Goal: Task Accomplishment & Management: Manage account settings

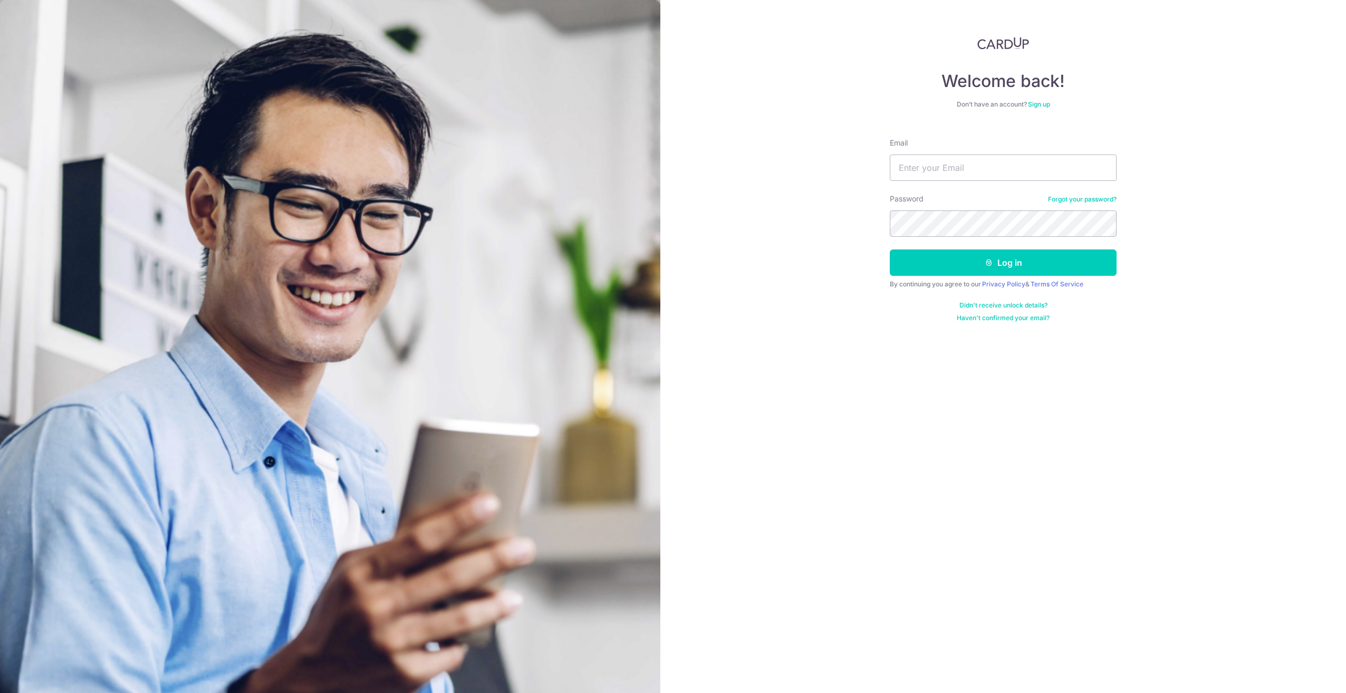
click at [420, 516] on img at bounding box center [330, 469] width 660 height 939
click at [939, 173] on input "Email" at bounding box center [1003, 168] width 227 height 26
click at [230, 269] on img at bounding box center [330, 469] width 660 height 939
click at [896, 177] on input "Email" at bounding box center [1003, 168] width 227 height 26
type input "[EMAIL_ADDRESS][DOMAIN_NAME]"
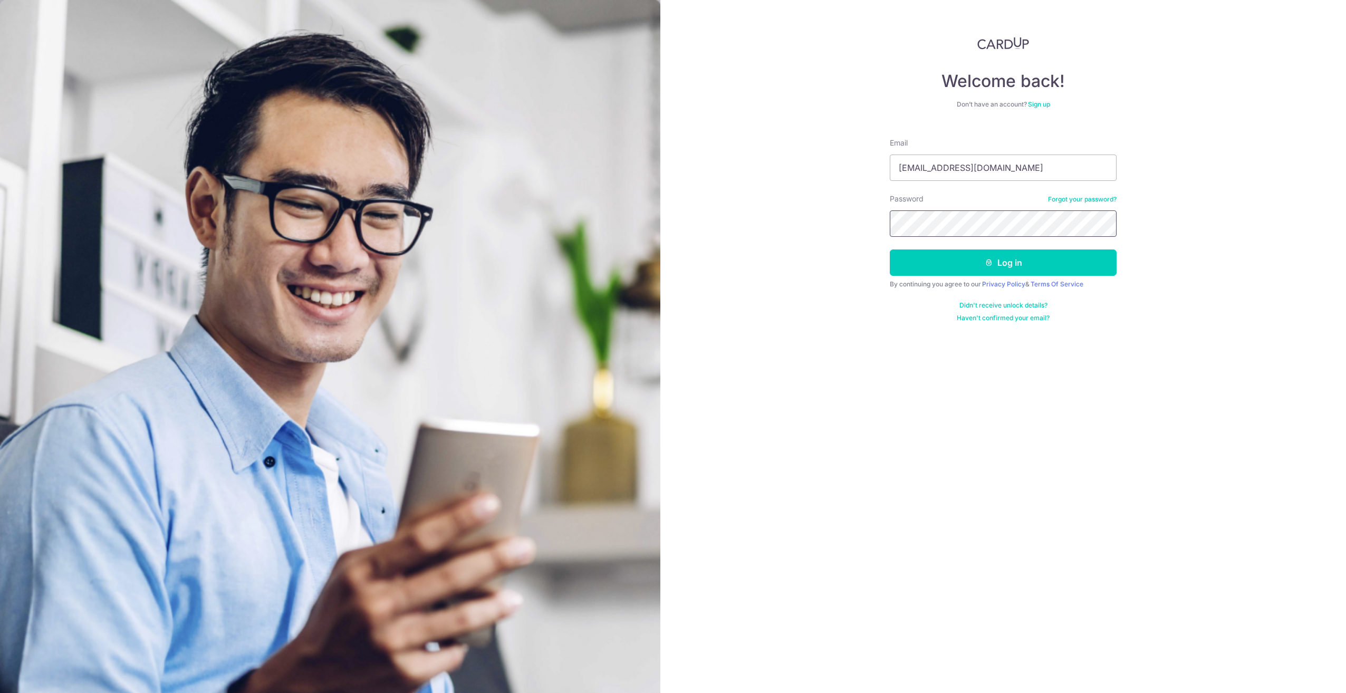
click at [890, 250] on button "Log in" at bounding box center [1003, 263] width 227 height 26
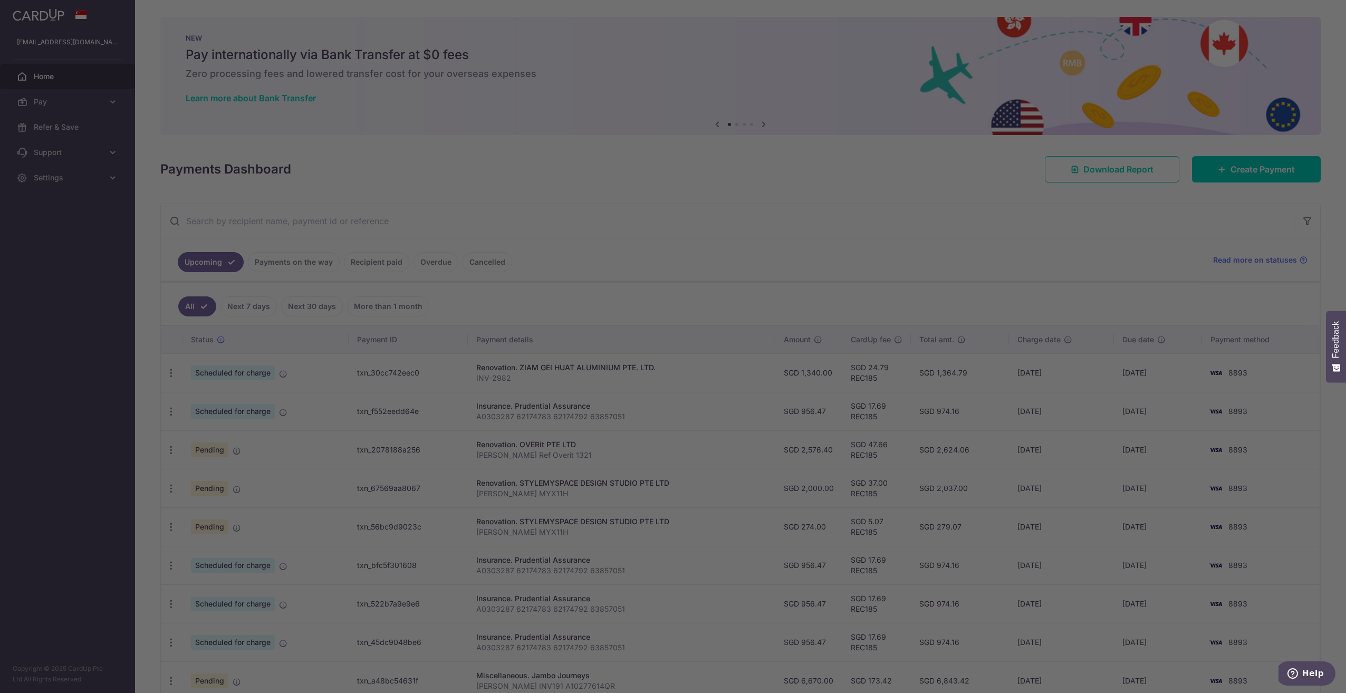
click at [129, 568] on div at bounding box center [680, 350] width 1360 height 700
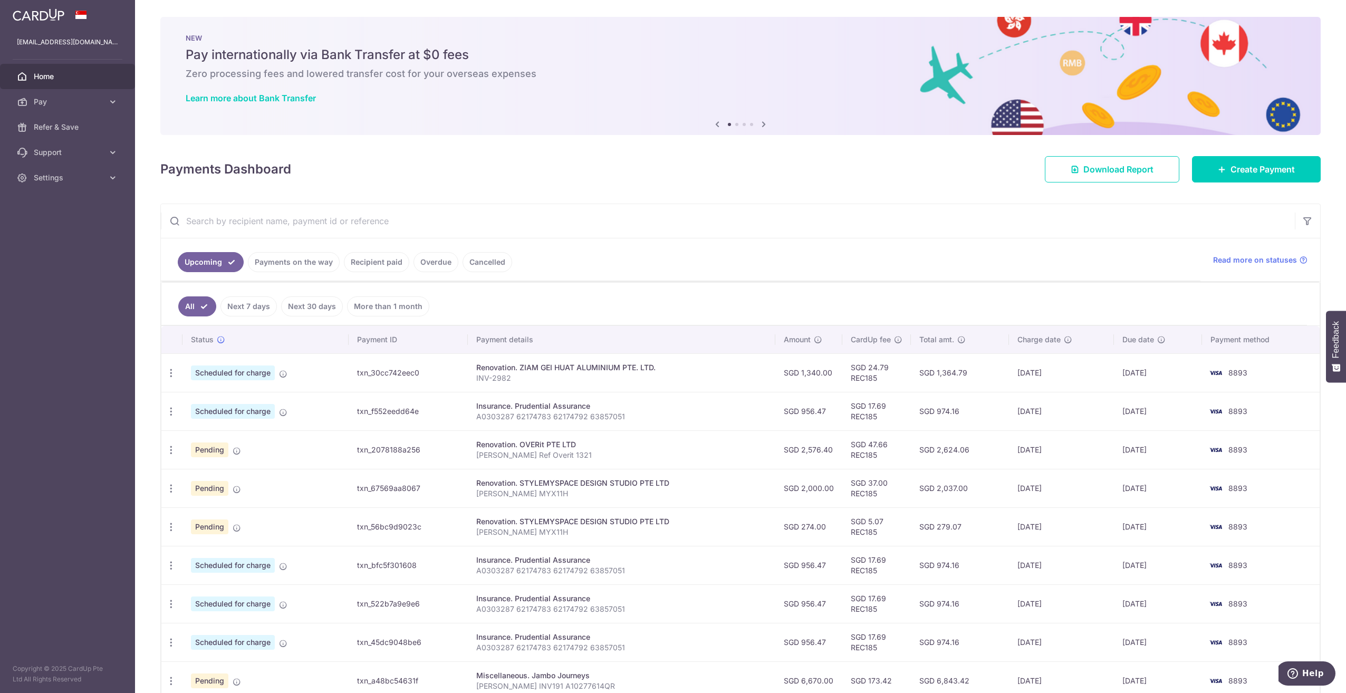
click at [300, 263] on link "Payments on the way" at bounding box center [294, 262] width 92 height 20
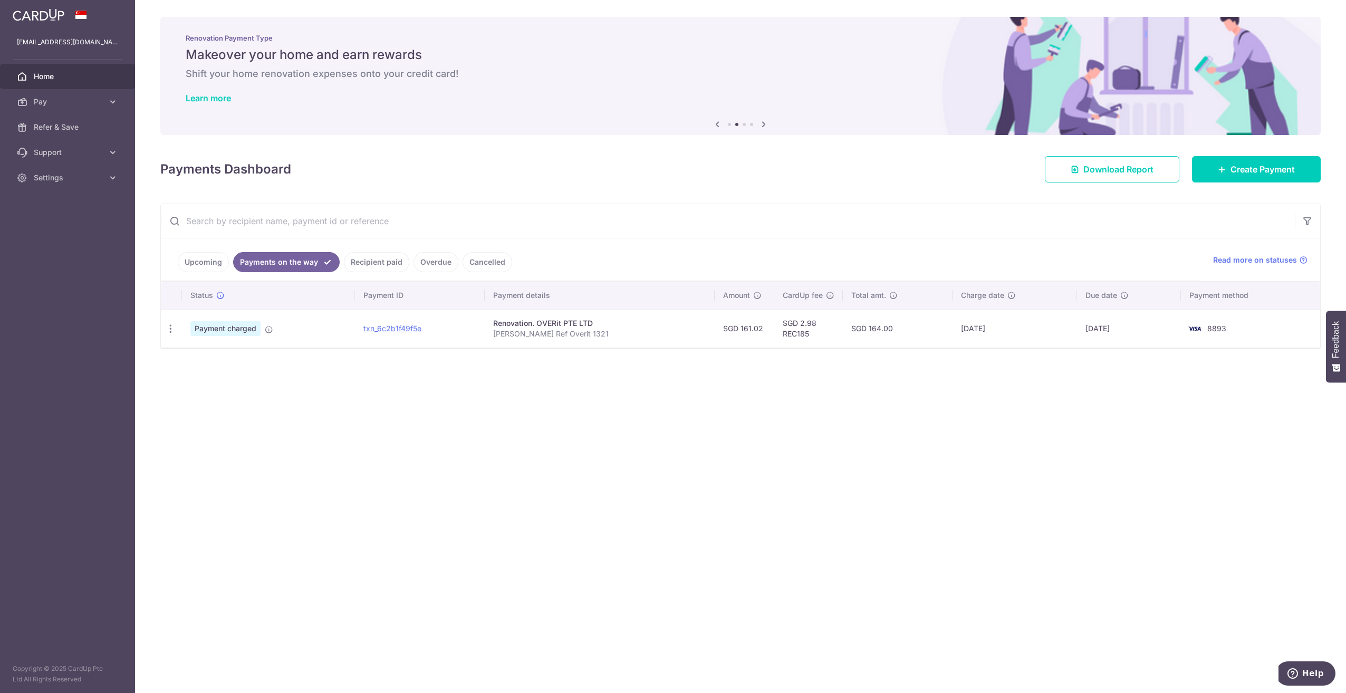
click at [347, 564] on div "× Pause Schedule Pause all future payments in this series Pause just this one p…" at bounding box center [740, 346] width 1211 height 693
click at [199, 266] on link "Upcoming" at bounding box center [203, 262] width 51 height 20
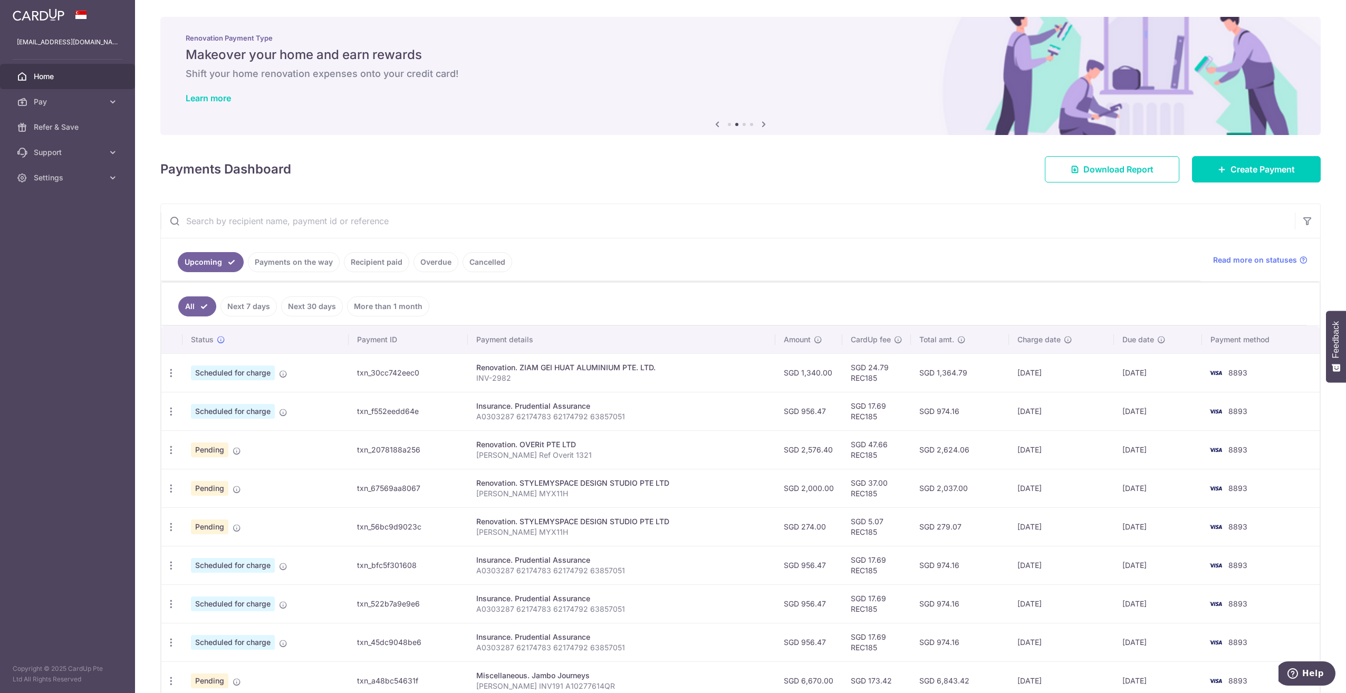
drag, startPoint x: 117, startPoint y: 583, endPoint x: 149, endPoint y: 505, distance: 84.4
click at [117, 583] on aside "dzchia90@gmail.com Home Pay Payments Recipients Cards Refer & Save Support FAQ …" at bounding box center [67, 346] width 135 height 693
click at [348, 254] on link "Recipient paid" at bounding box center [376, 262] width 65 height 20
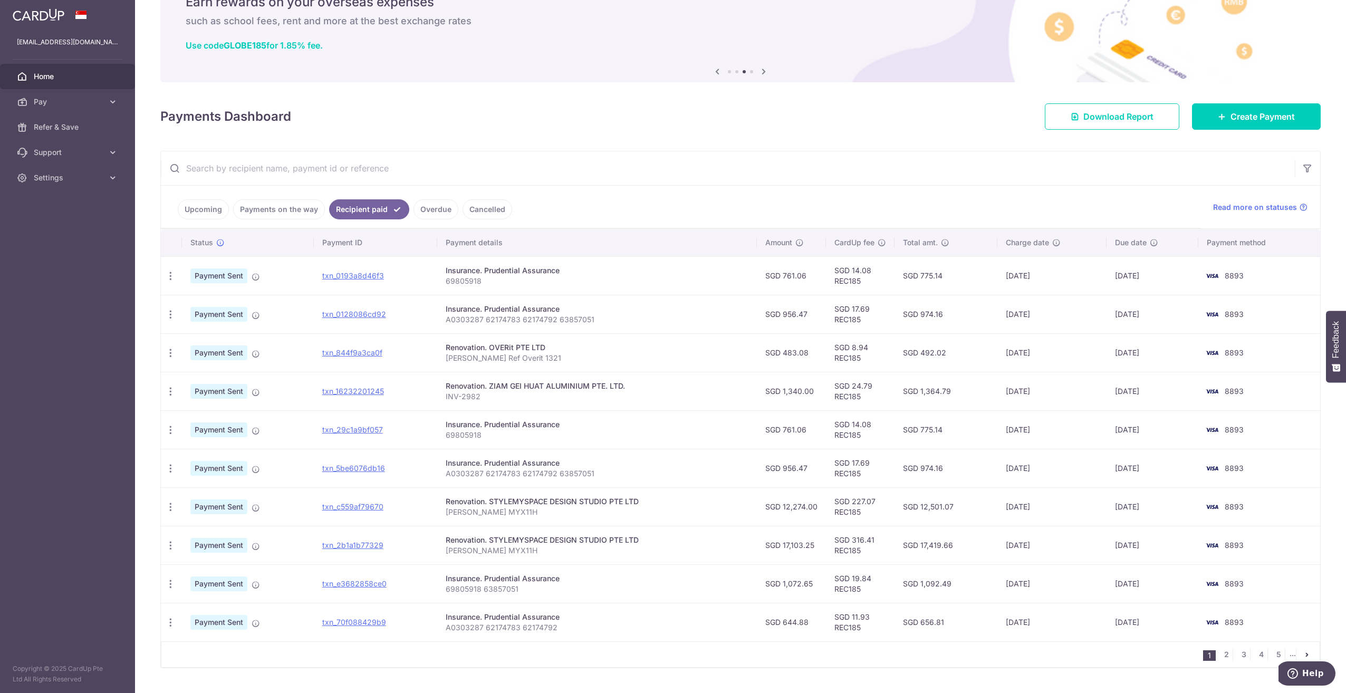
scroll to position [74, 0]
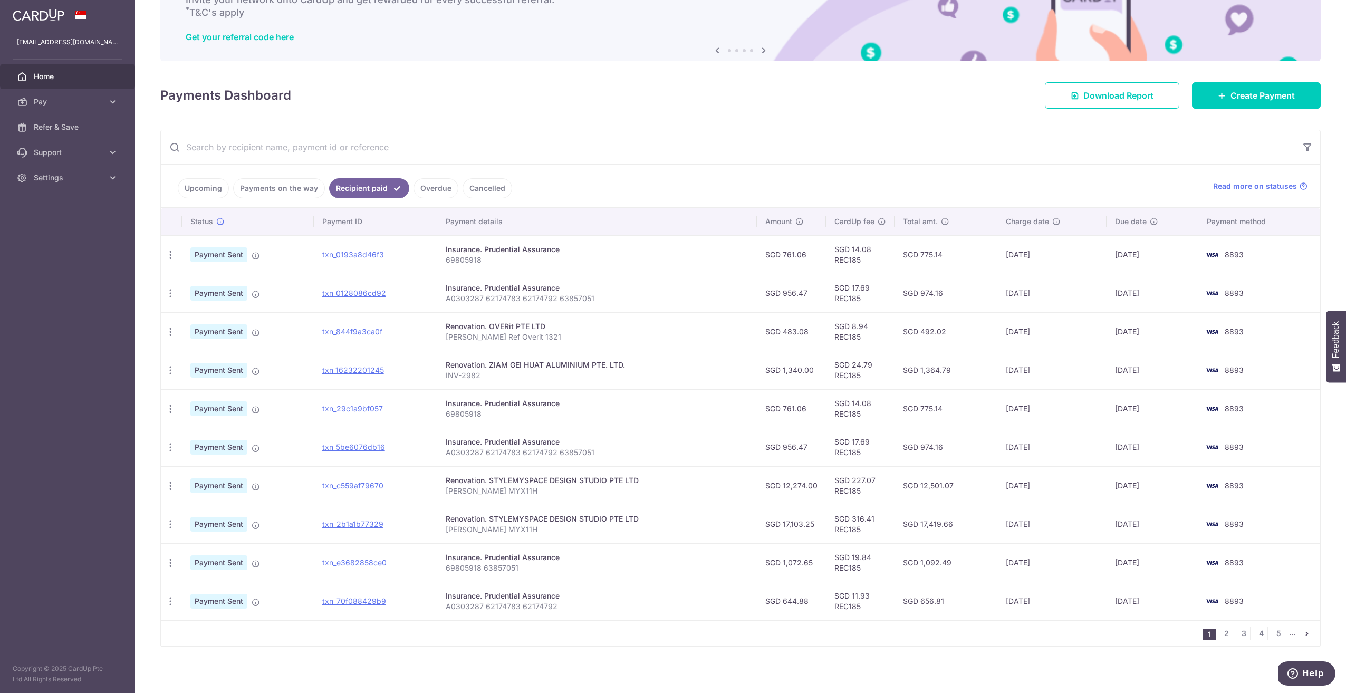
click at [1190, 665] on div "× Pause Schedule Pause all future payments in this series Pause just this one p…" at bounding box center [740, 346] width 1211 height 693
click at [1221, 627] on link "2" at bounding box center [1226, 633] width 13 height 13
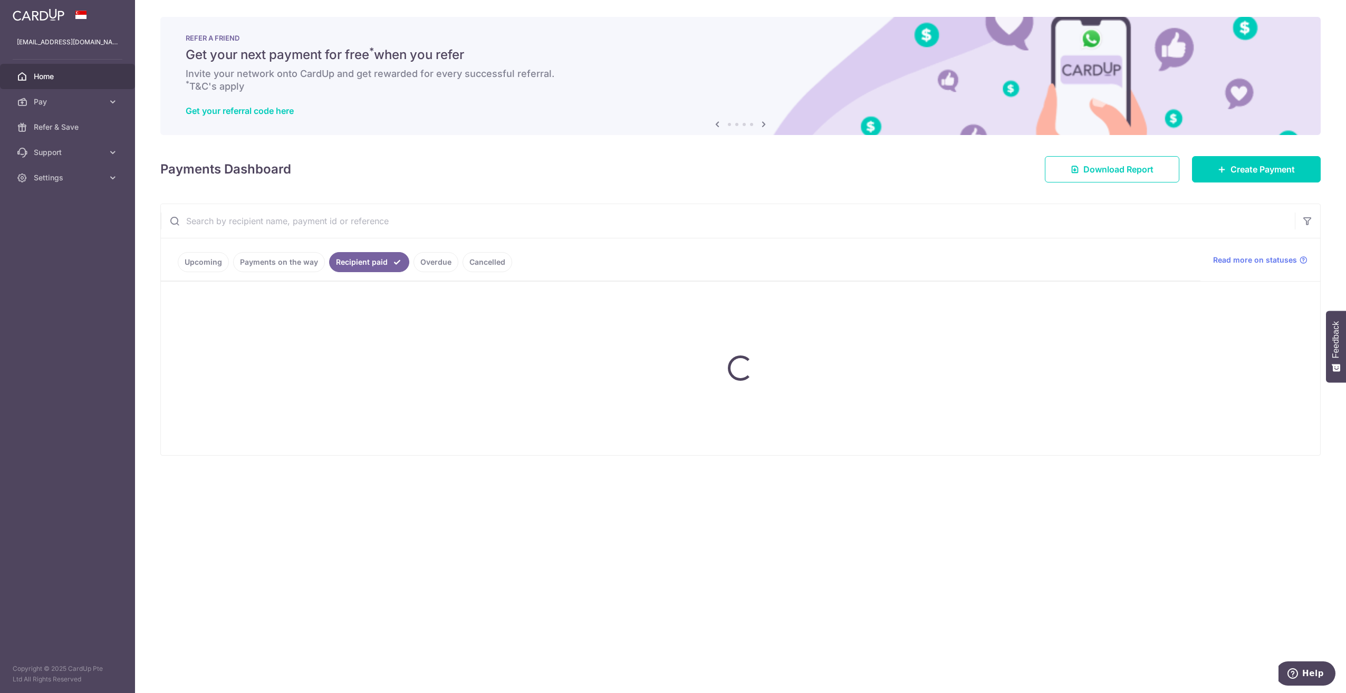
scroll to position [0, 0]
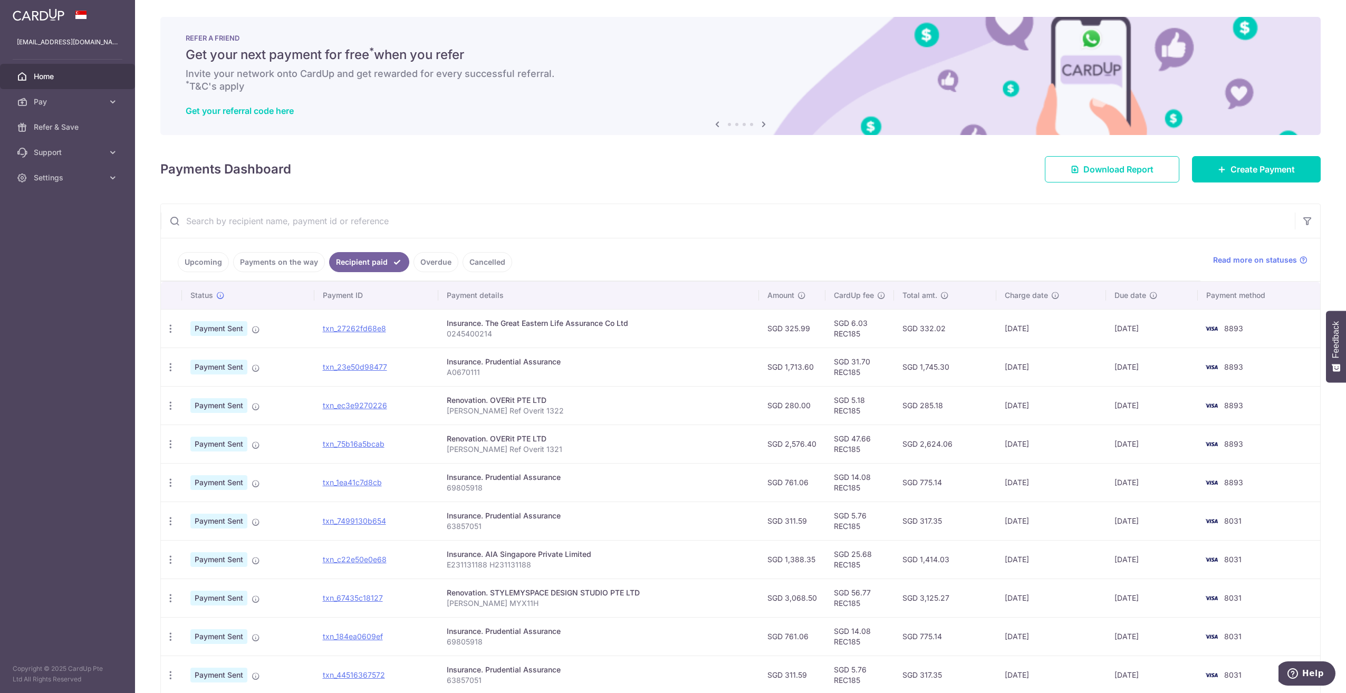
click at [66, 551] on aside "dzchia90@gmail.com Home Pay Payments Recipients Cards Refer & Save Support FAQ …" at bounding box center [67, 346] width 135 height 693
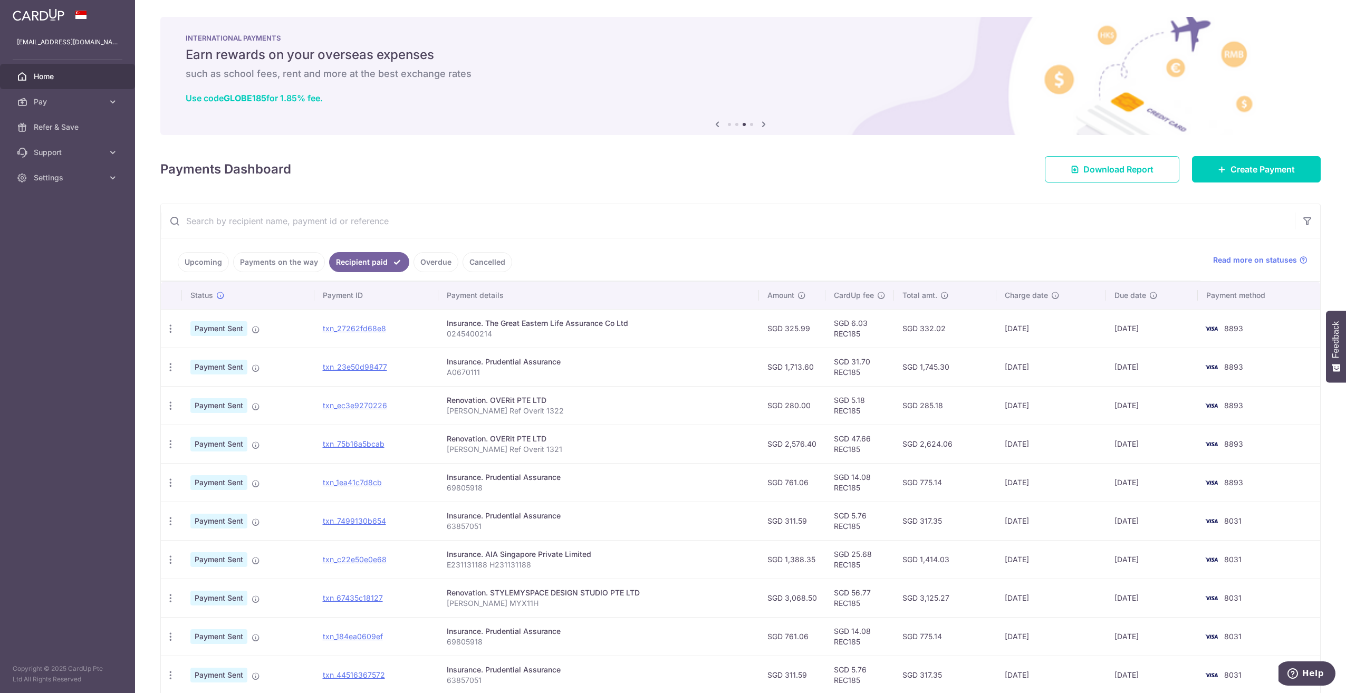
click at [140, 447] on div "× Pause Schedule Pause all future payments in this series Pause just this one p…" at bounding box center [740, 346] width 1211 height 693
drag, startPoint x: 66, startPoint y: 500, endPoint x: 152, endPoint y: 576, distance: 114.7
click at [67, 500] on aside "dzchia90@gmail.com Home Pay Payments Recipients Cards Refer & Save Support FAQ …" at bounding box center [67, 346] width 135 height 693
click at [189, 263] on link "Upcoming" at bounding box center [203, 262] width 51 height 20
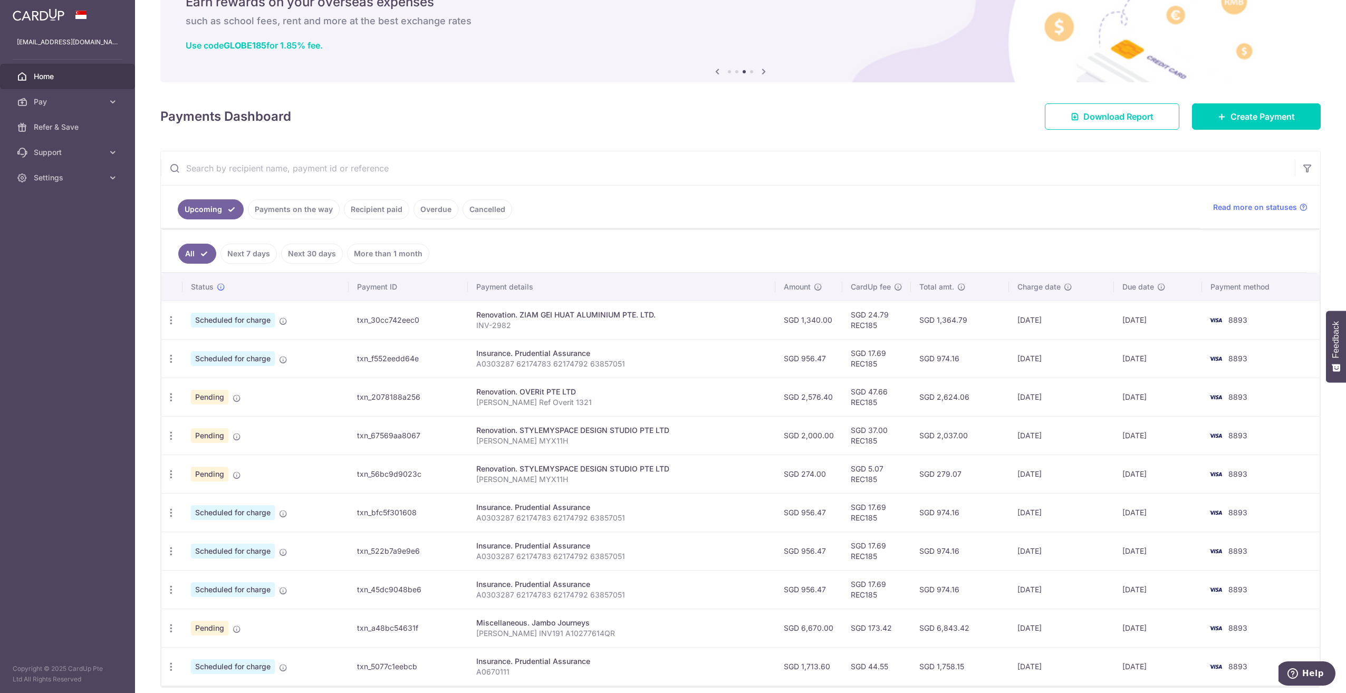
scroll to position [92, 0]
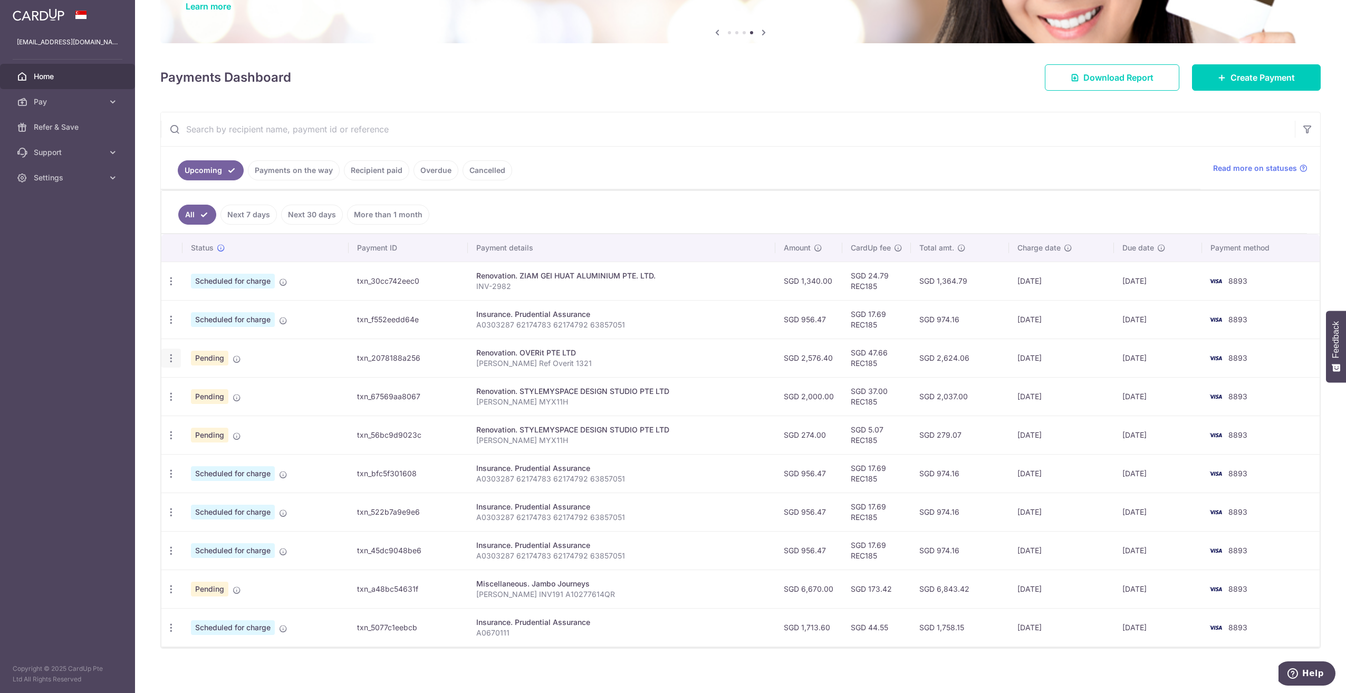
click at [170, 355] on icon "button" at bounding box center [171, 358] width 11 height 11
click at [211, 407] on span "Cancel payment" at bounding box center [227, 413] width 71 height 13
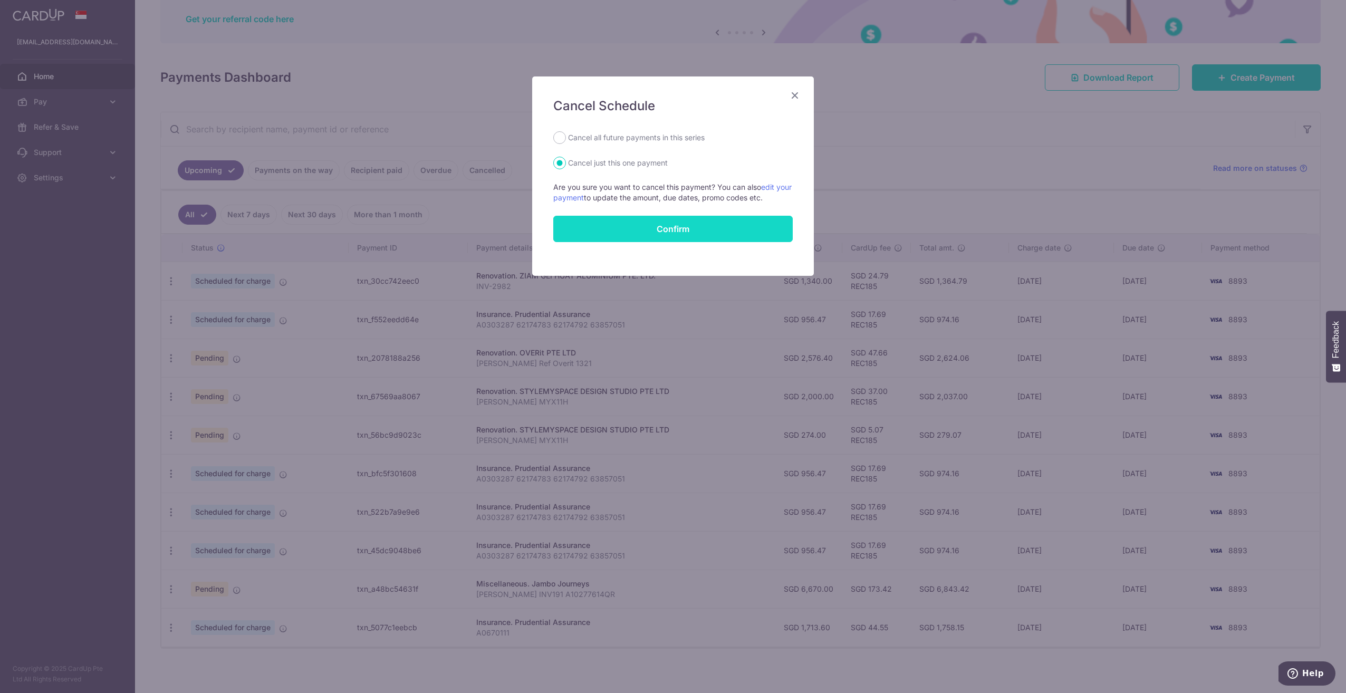
click at [695, 227] on button "Confirm" at bounding box center [672, 229] width 239 height 26
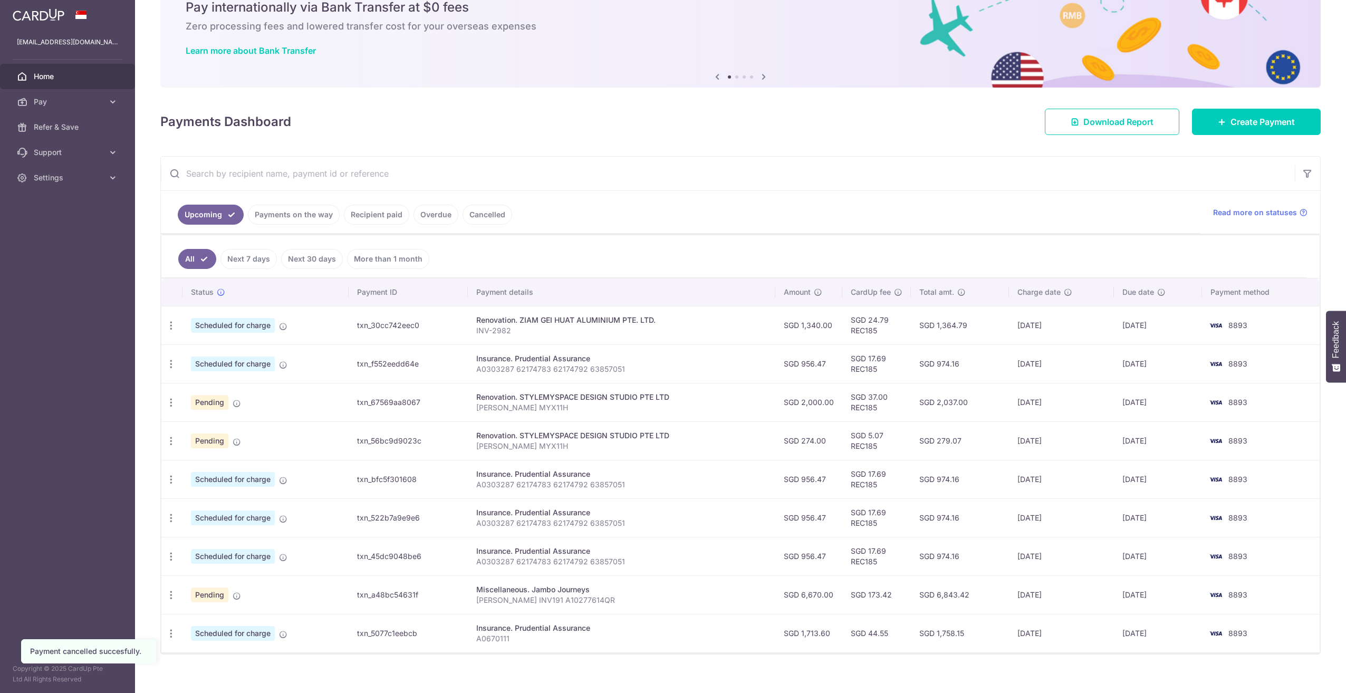
scroll to position [54, 0]
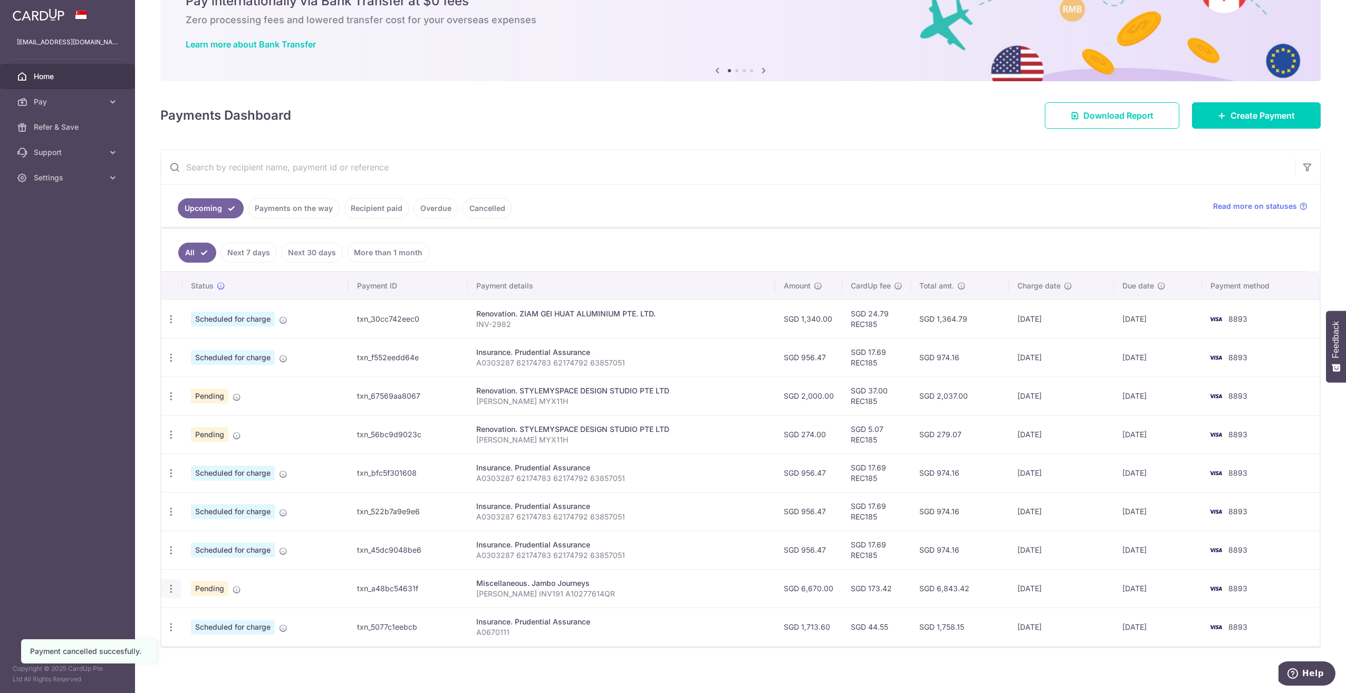
click at [173, 583] on icon "button" at bounding box center [171, 588] width 11 height 11
click at [218, 641] on span "Cancel payment" at bounding box center [227, 643] width 71 height 13
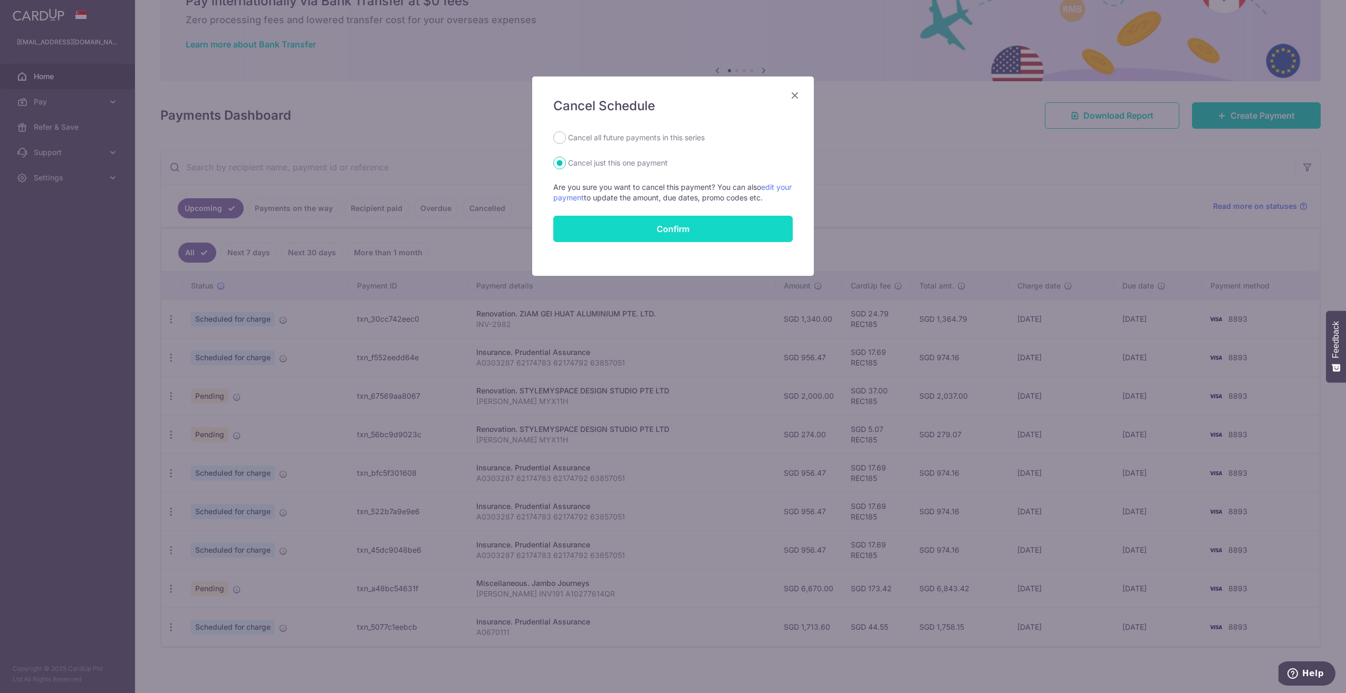
click at [719, 221] on button "Confirm" at bounding box center [672, 229] width 239 height 26
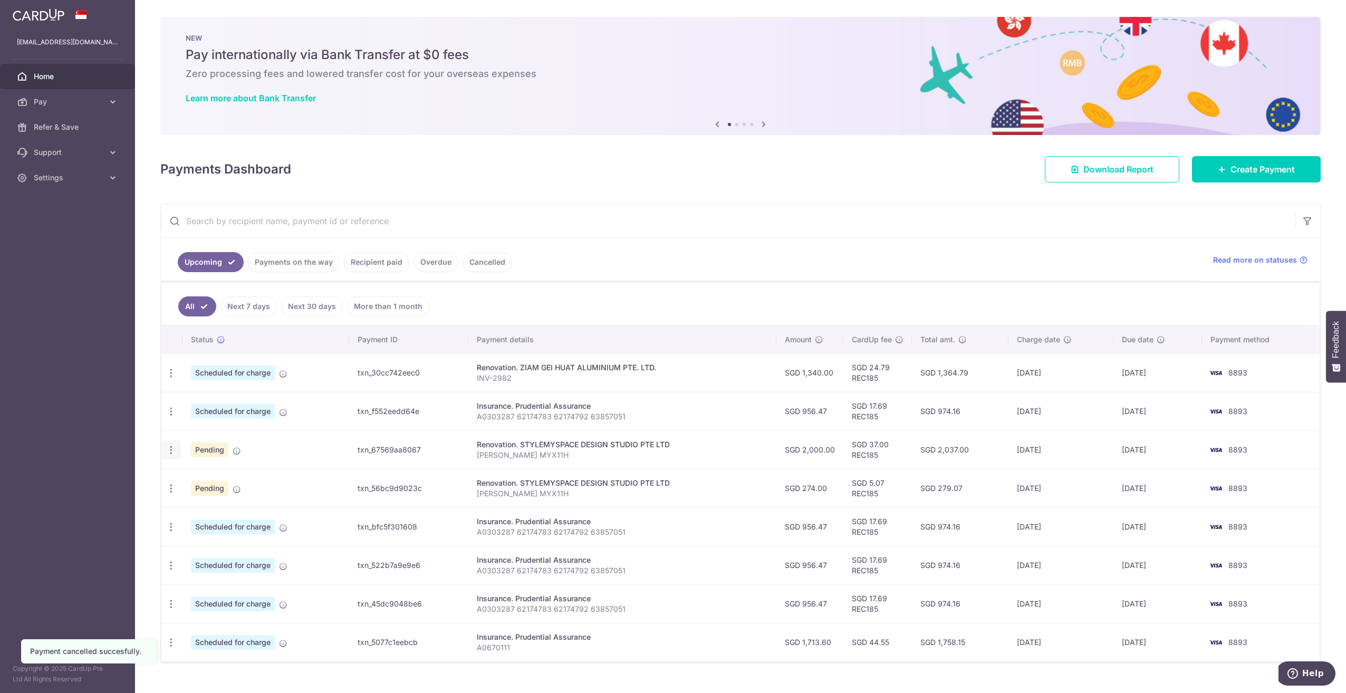
click at [166, 445] on icon "button" at bounding box center [171, 450] width 11 height 11
click at [214, 475] on span "Update payment" at bounding box center [227, 479] width 72 height 13
radio input "true"
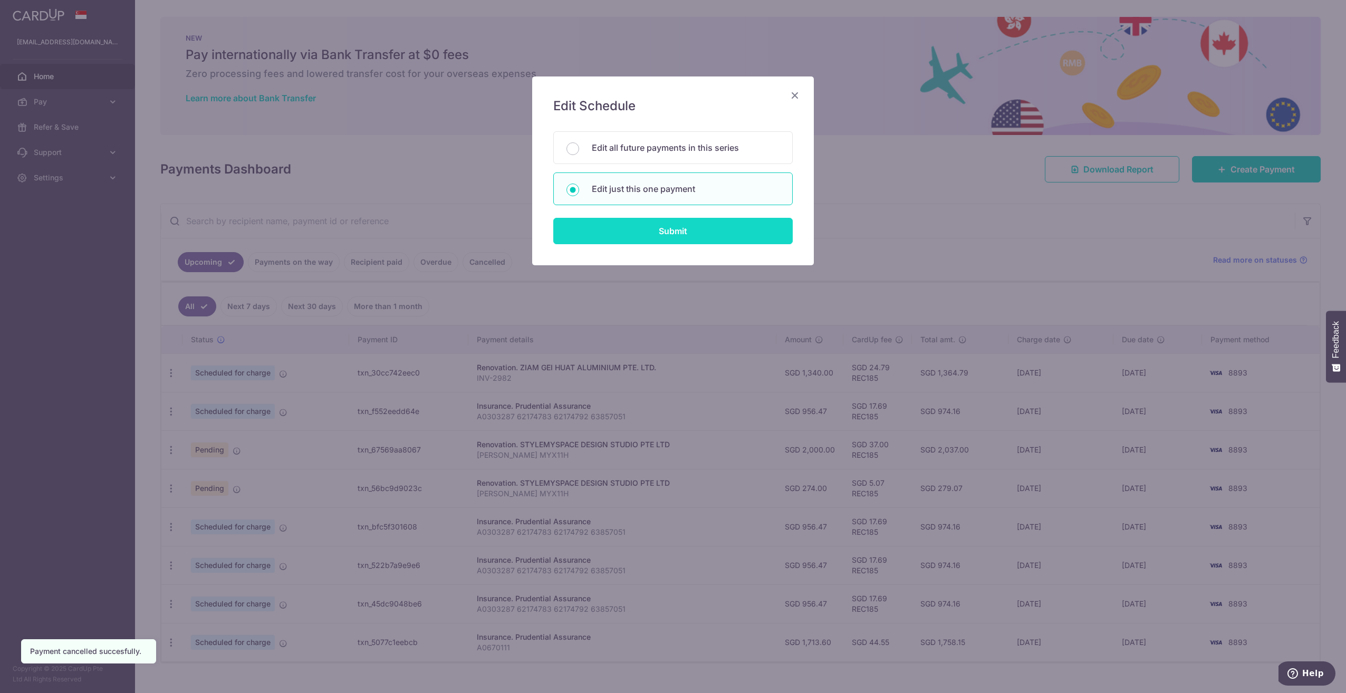
click at [672, 229] on input "Submit" at bounding box center [672, 231] width 239 height 26
radio input "true"
type input "2,000.00"
type input "[DATE]"
type input "[PERSON_NAME] MYX11H"
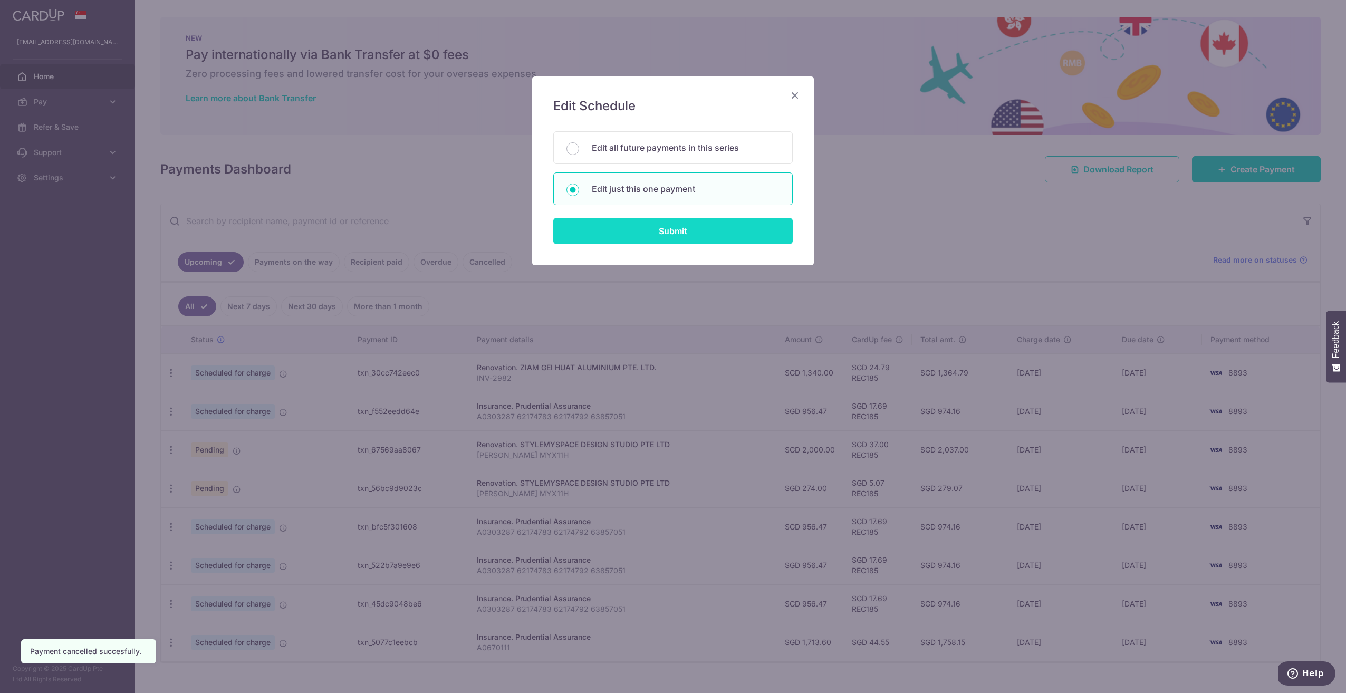
type input "40% Payment"
type input "REC185"
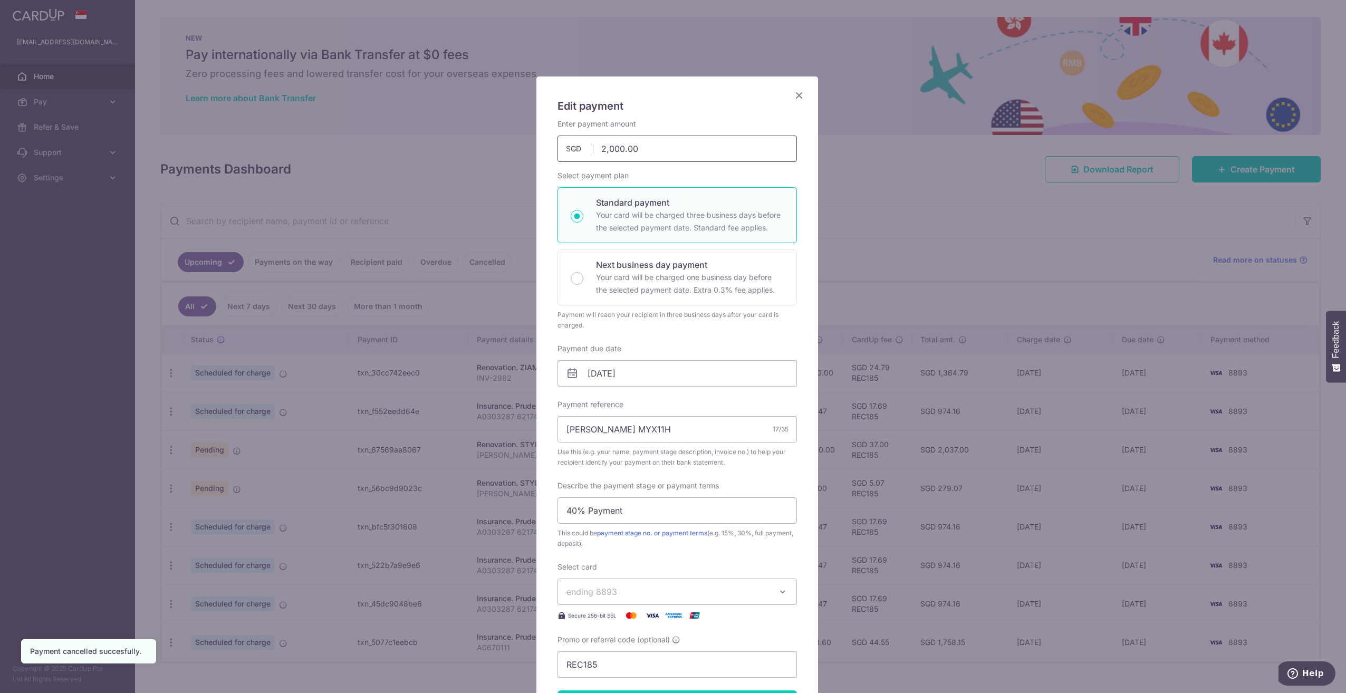
drag, startPoint x: 659, startPoint y: 157, endPoint x: 291, endPoint y: 185, distance: 369.2
click at [311, 181] on div "Edit payment By clicking apply, you will make changes to all payments to STYLEM…" at bounding box center [673, 346] width 1346 height 693
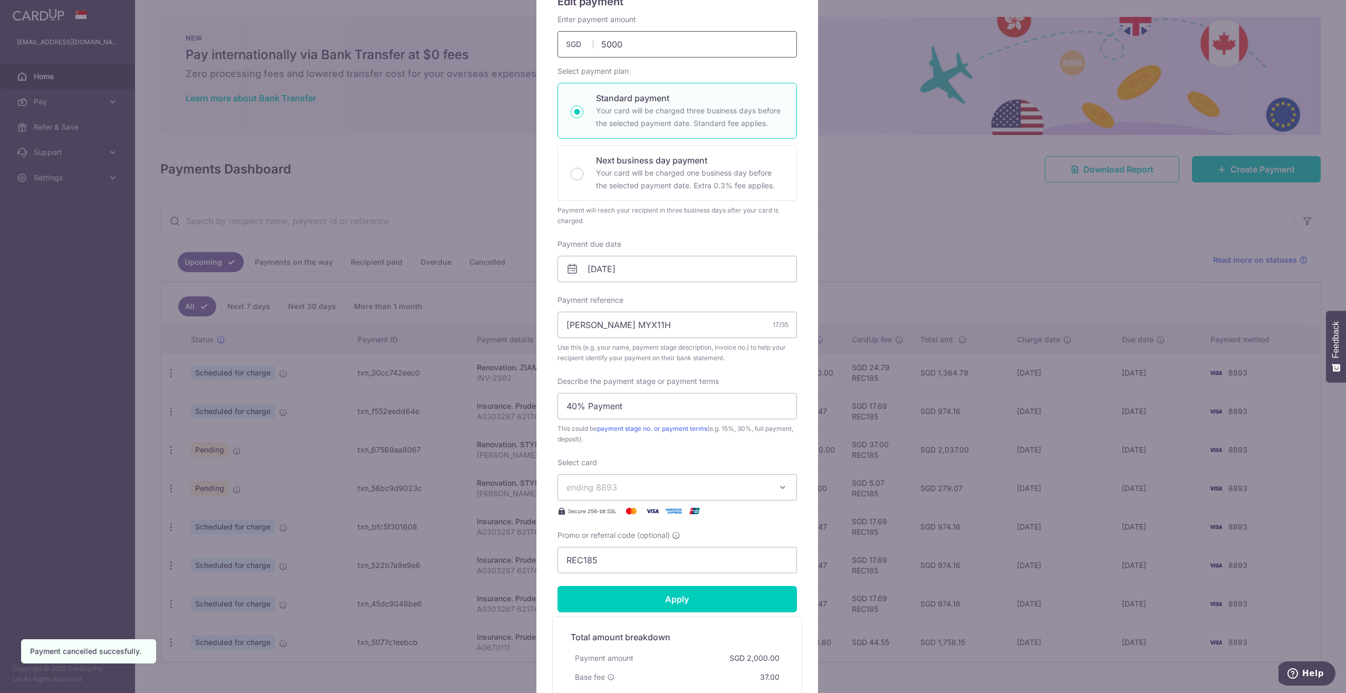
scroll to position [106, 0]
type input "5,000.00"
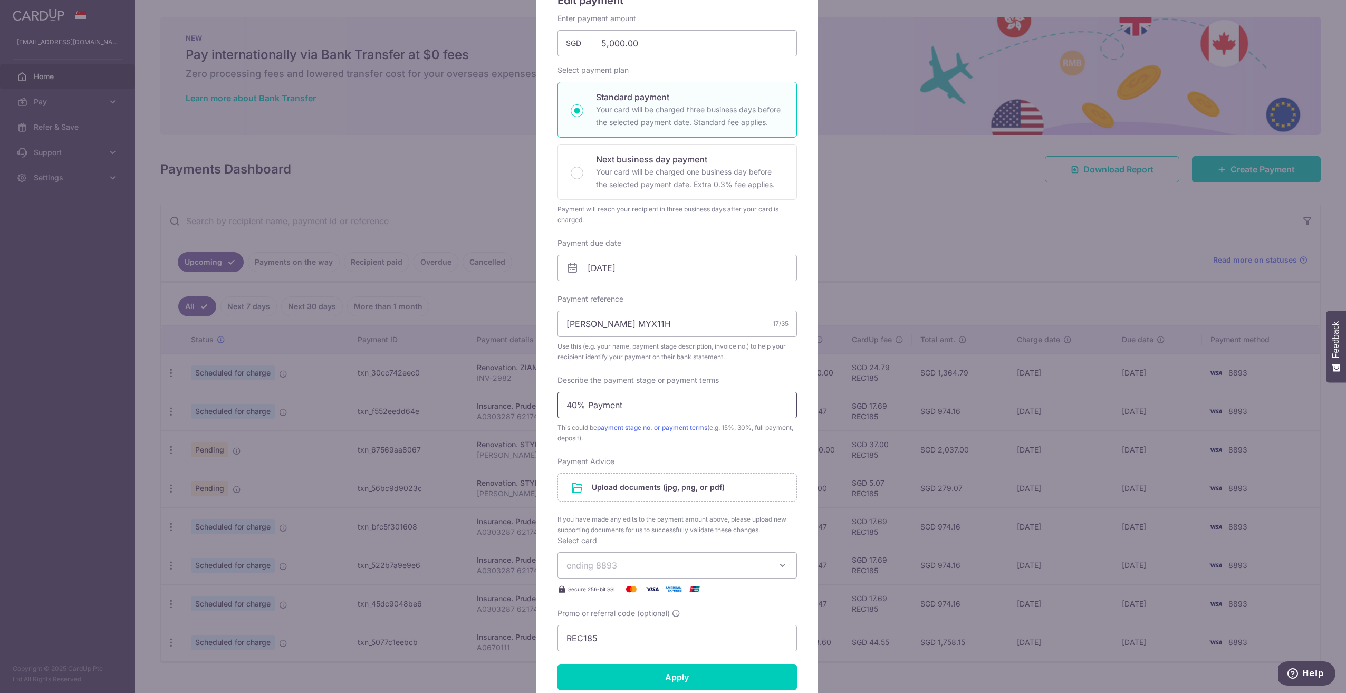
drag, startPoint x: 635, startPoint y: 404, endPoint x: 561, endPoint y: 388, distance: 76.0
click at [561, 388] on div "Describe the payment stage or payment terms 40% Payment This could be payment s…" at bounding box center [677, 409] width 239 height 69
type input "VO"
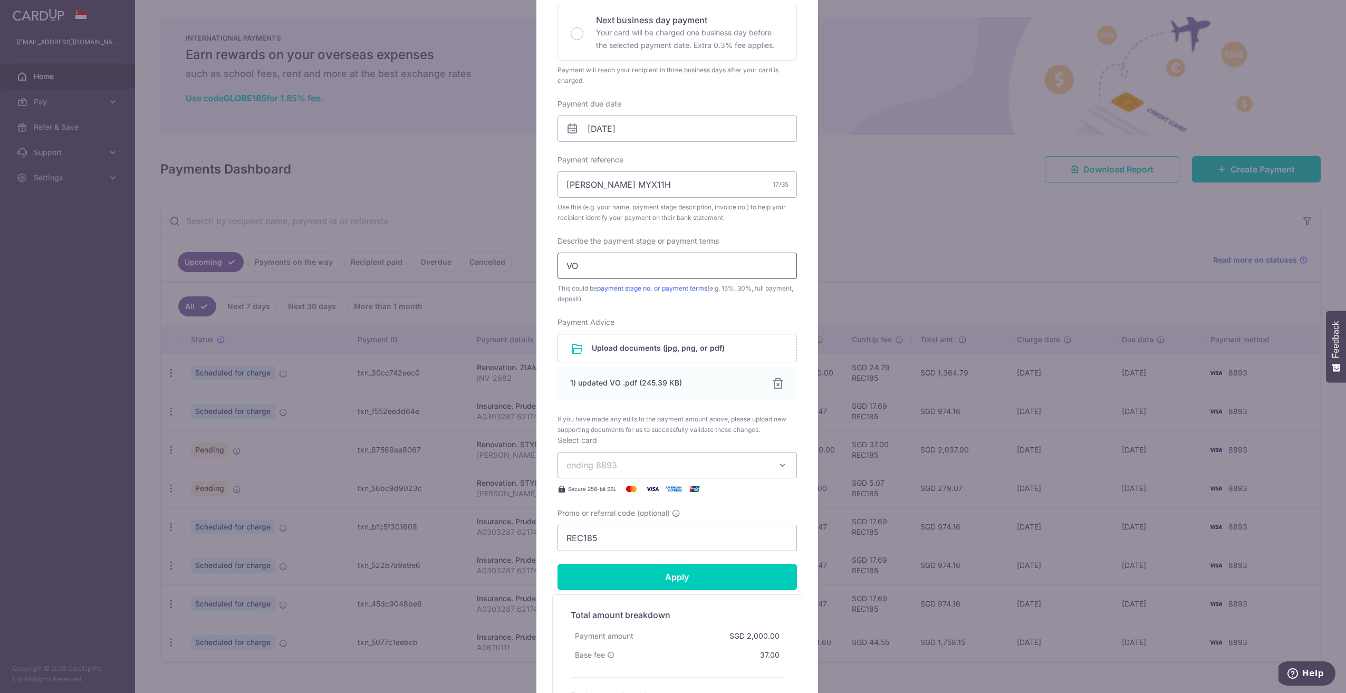
scroll to position [317, 0]
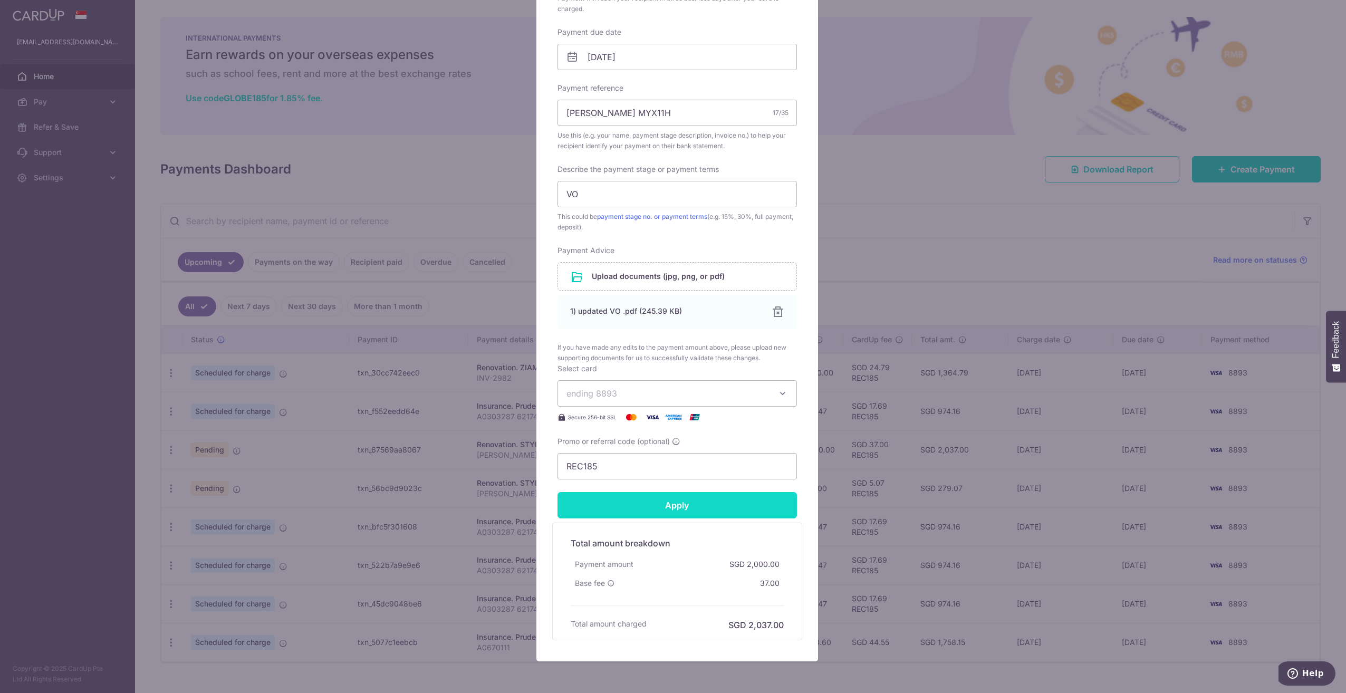
click at [753, 501] on input "Apply" at bounding box center [677, 505] width 239 height 26
type input "Successfully Applied"
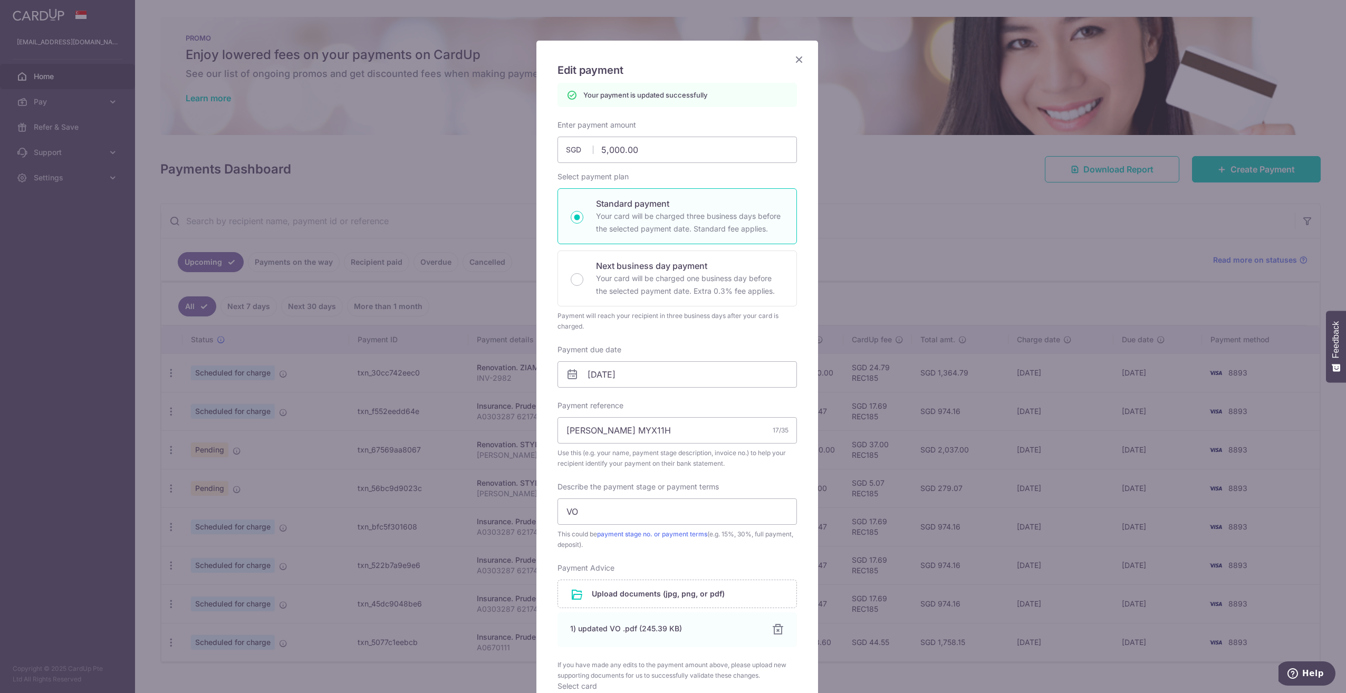
scroll to position [53, 0]
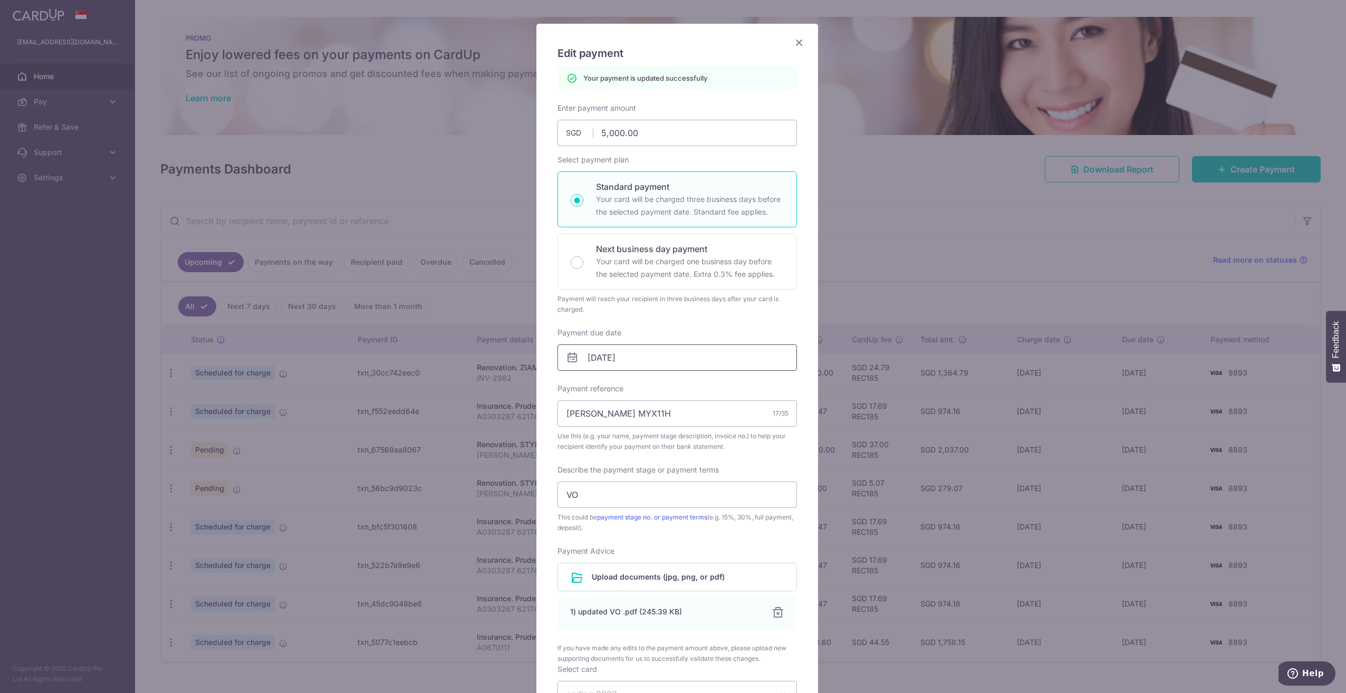
click at [658, 352] on input "[DATE]" at bounding box center [677, 357] width 239 height 26
click at [639, 453] on link "8" at bounding box center [638, 452] width 17 height 17
type input "[DATE]"
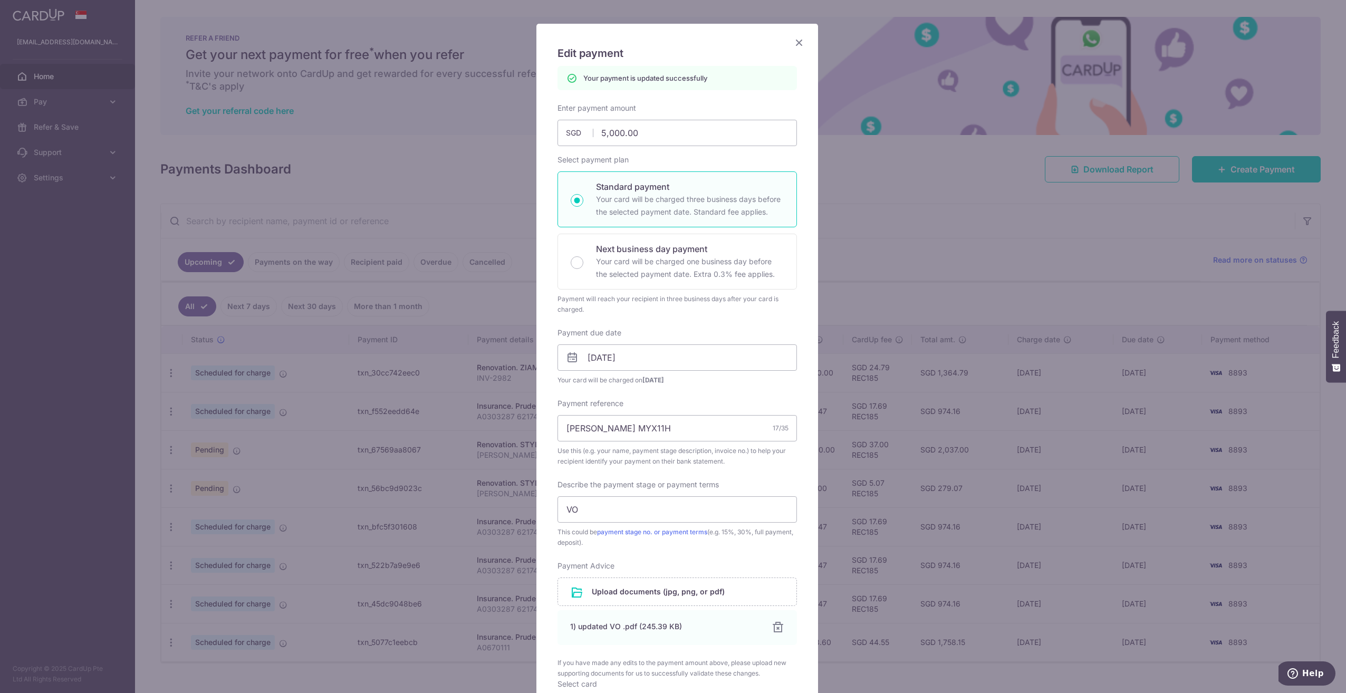
scroll to position [317, 0]
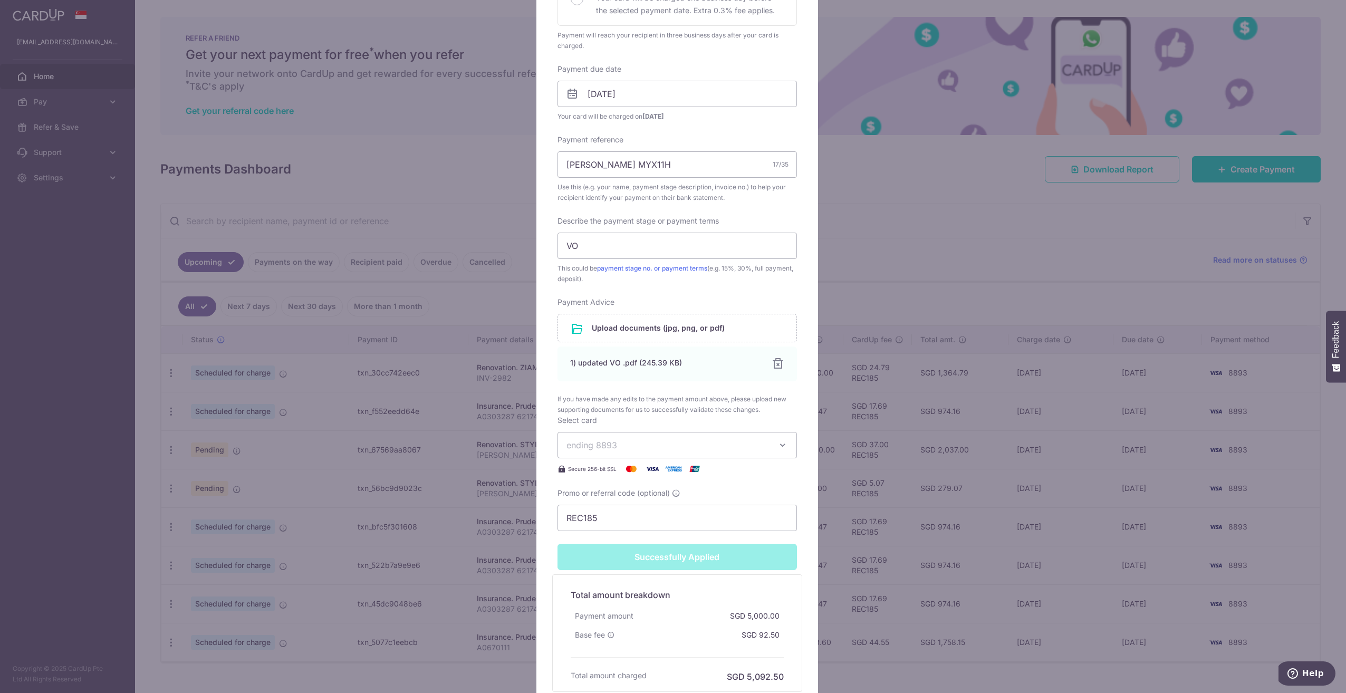
click at [665, 580] on div "Total amount breakdown Payment amount SGD 5,000.00 Base fee SGD 92.50 Processin…" at bounding box center [677, 633] width 250 height 118
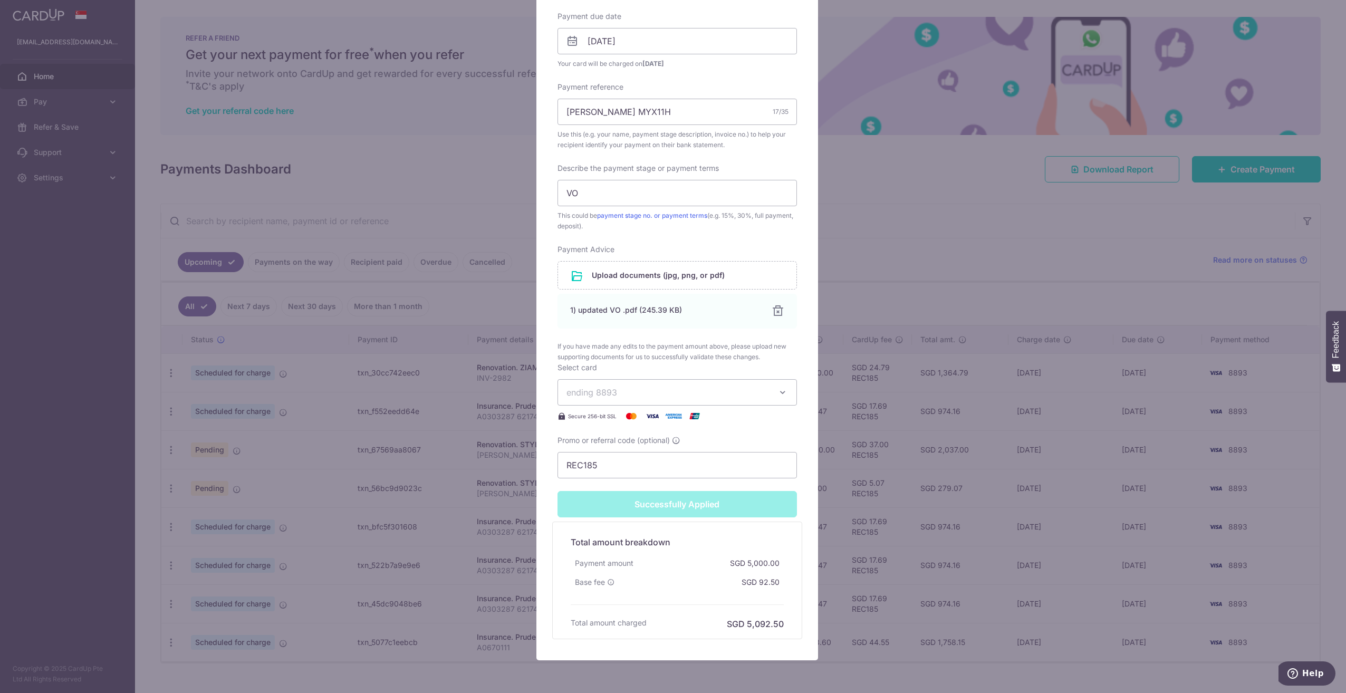
click at [688, 493] on div "Successfully Applied" at bounding box center [677, 504] width 252 height 26
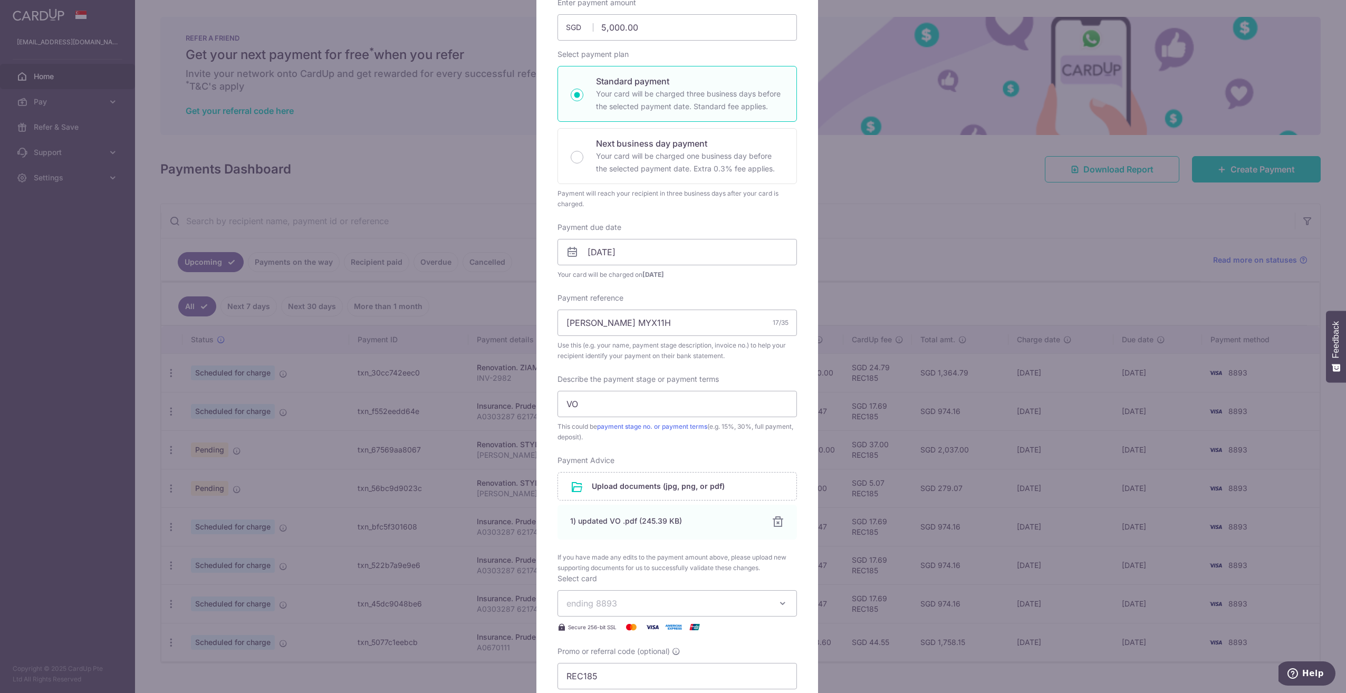
scroll to position [0, 0]
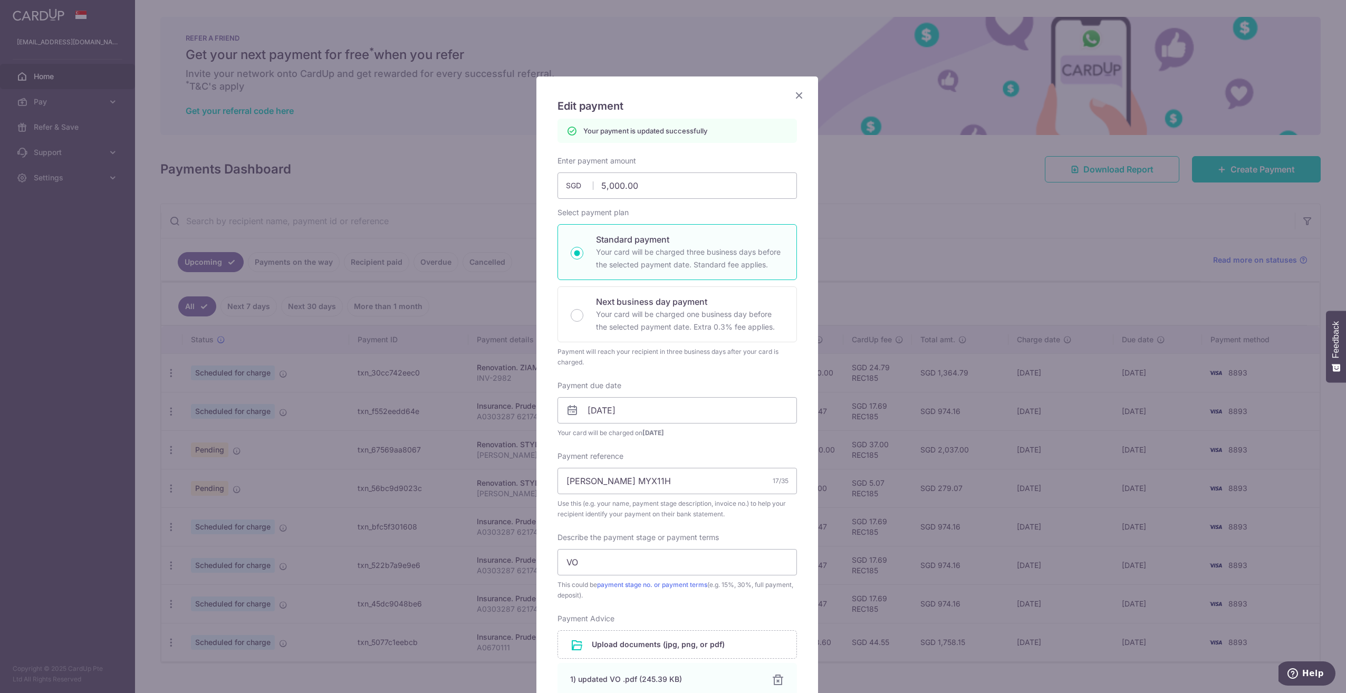
click at [804, 97] on div "Edit payment By clicking apply, you will make changes to all payments to STYLEM…" at bounding box center [677, 552] width 282 height 953
click at [793, 94] on icon "Close" at bounding box center [799, 95] width 13 height 13
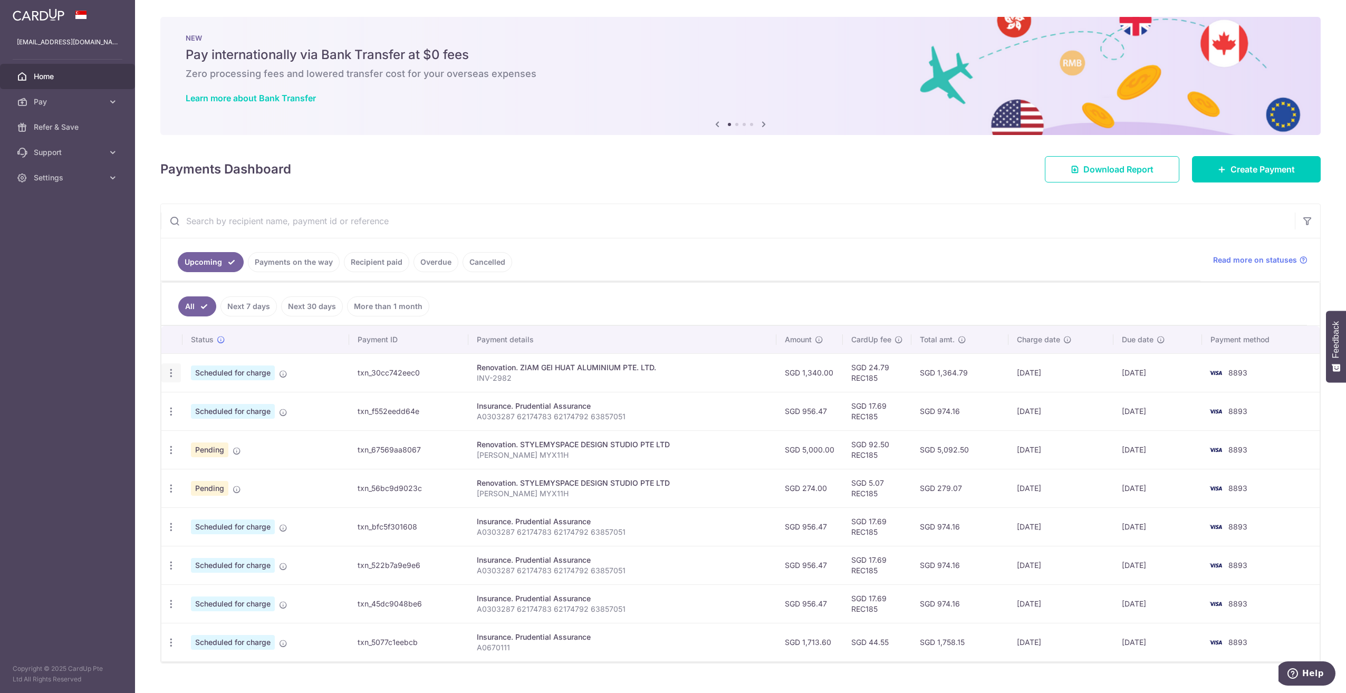
click at [176, 373] on div "Update payment Cancel payment" at bounding box center [171, 373] width 20 height 20
click at [171, 373] on icon "button" at bounding box center [171, 373] width 11 height 11
click at [210, 396] on span "Update payment" at bounding box center [227, 402] width 72 height 13
radio input "true"
type input "1,340.00"
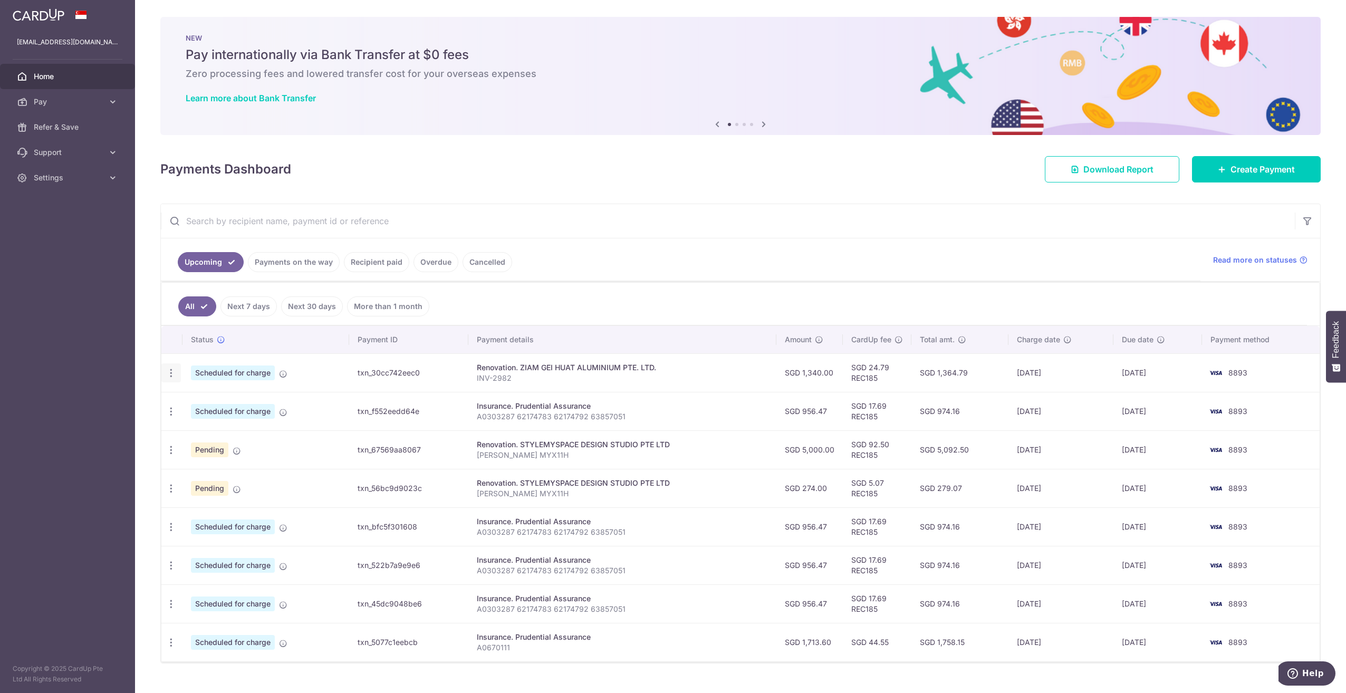
type input "17/10/2025"
type input "INV-2982"
type input "50% deposit"
type input "REC185"
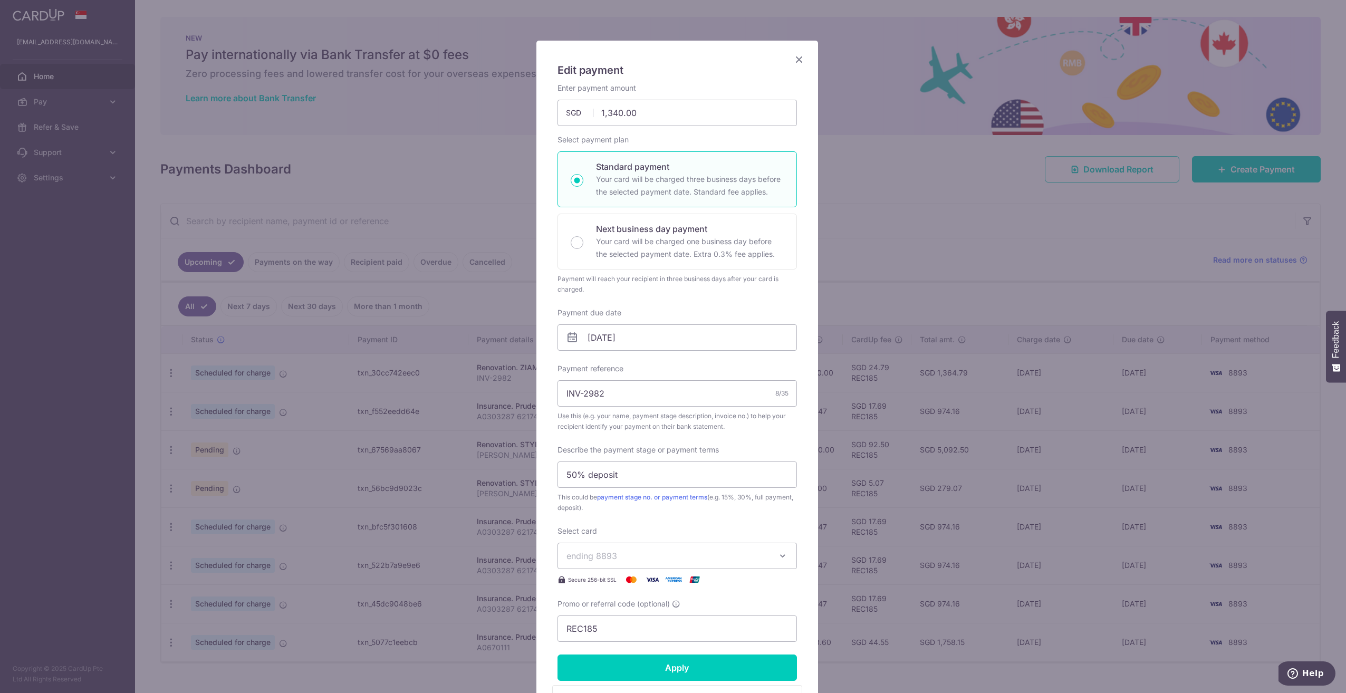
scroll to position [53, 0]
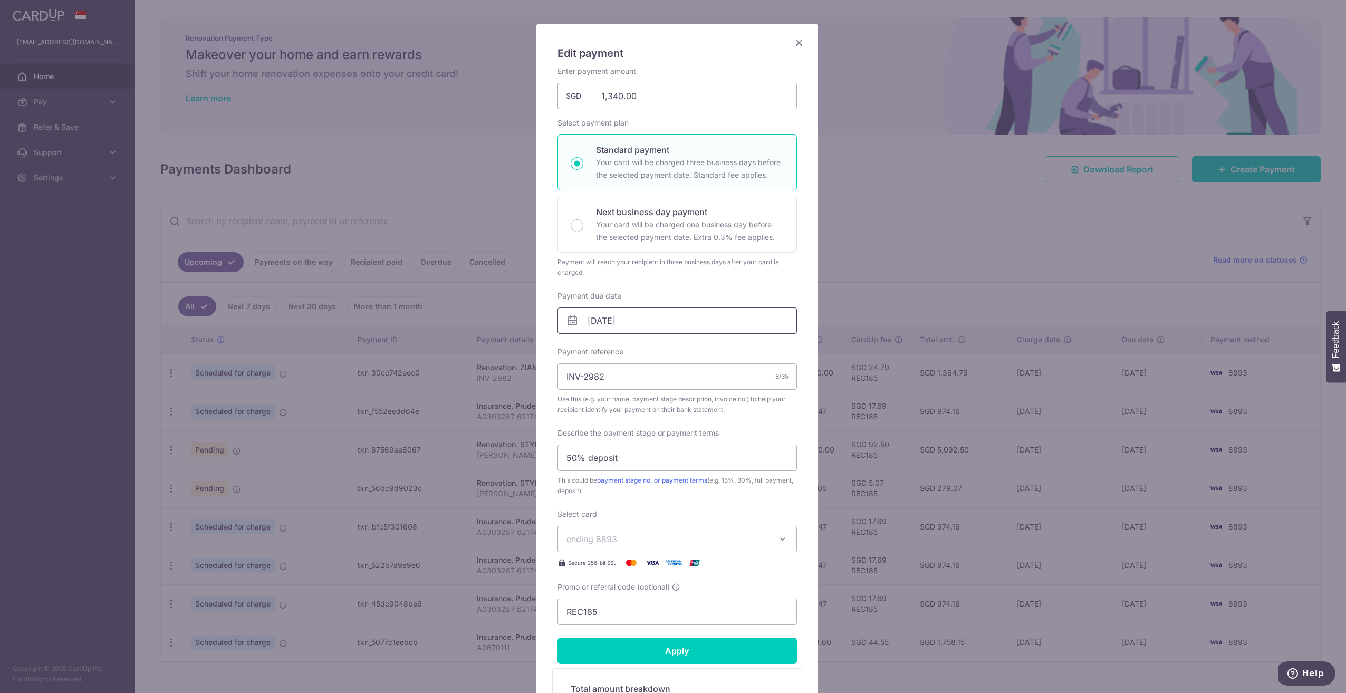
click at [677, 331] on input "17/10/2025" at bounding box center [677, 321] width 239 height 26
click at [679, 475] on link "31" at bounding box center [680, 479] width 17 height 17
type input "[DATE]"
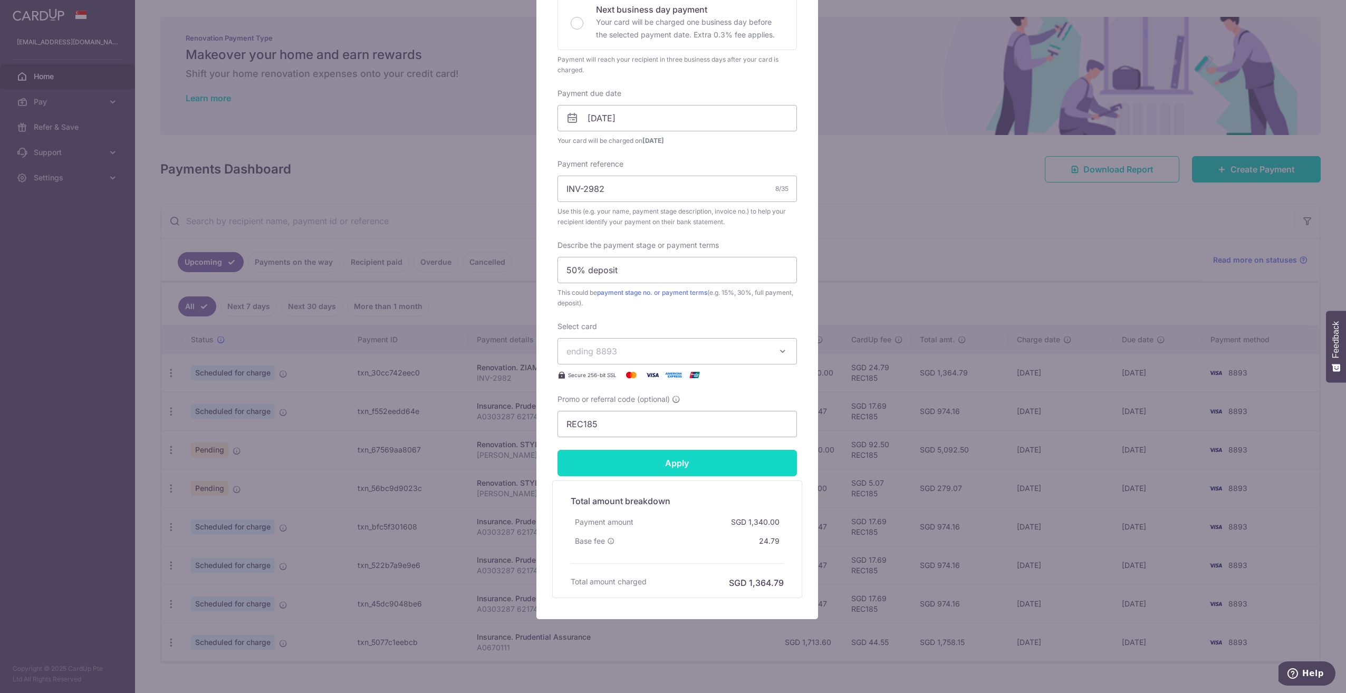
click at [698, 468] on input "Apply" at bounding box center [677, 463] width 239 height 26
type input "Successfully Applied"
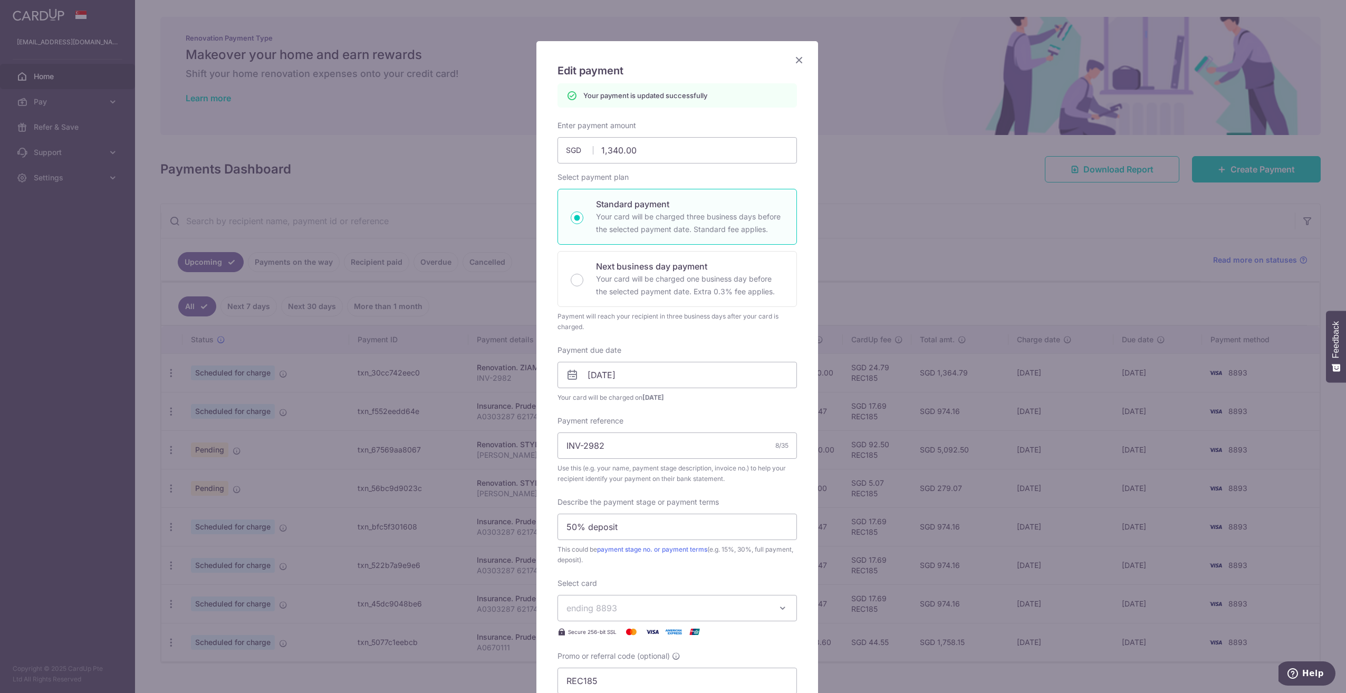
scroll to position [28, 0]
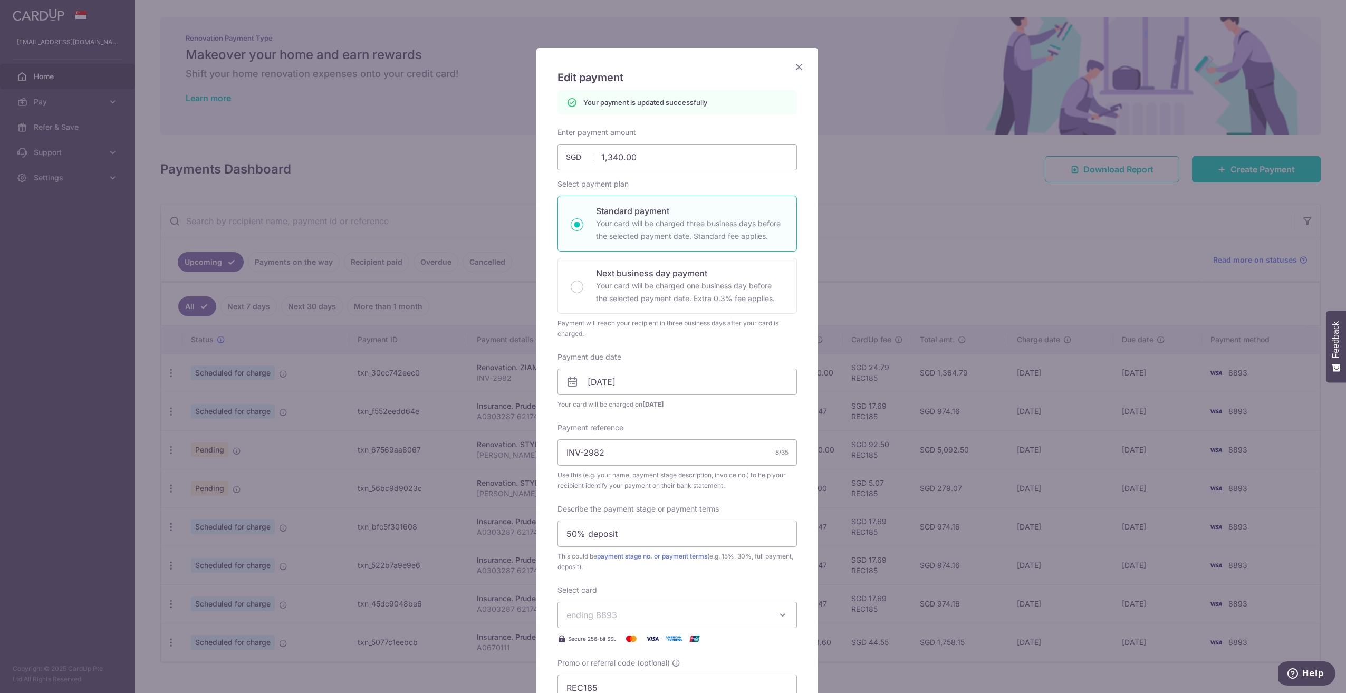
click at [793, 72] on icon "Close" at bounding box center [799, 66] width 13 height 13
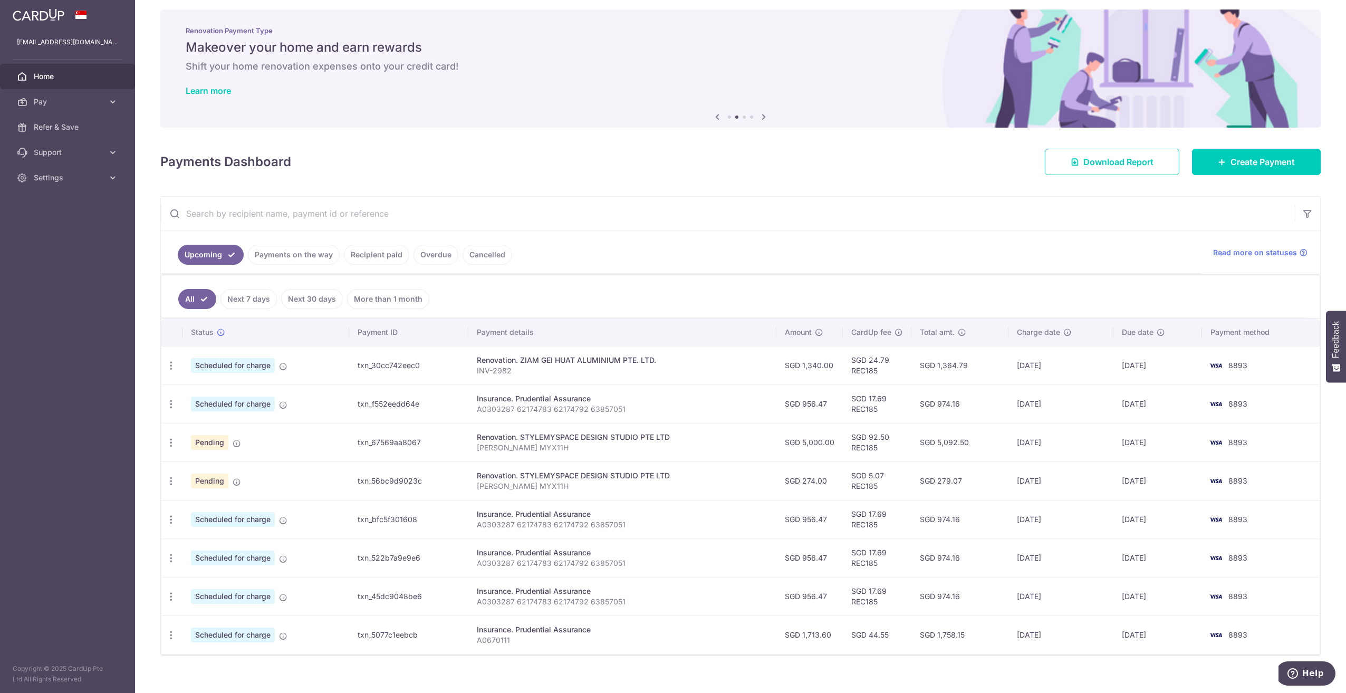
scroll to position [15, 0]
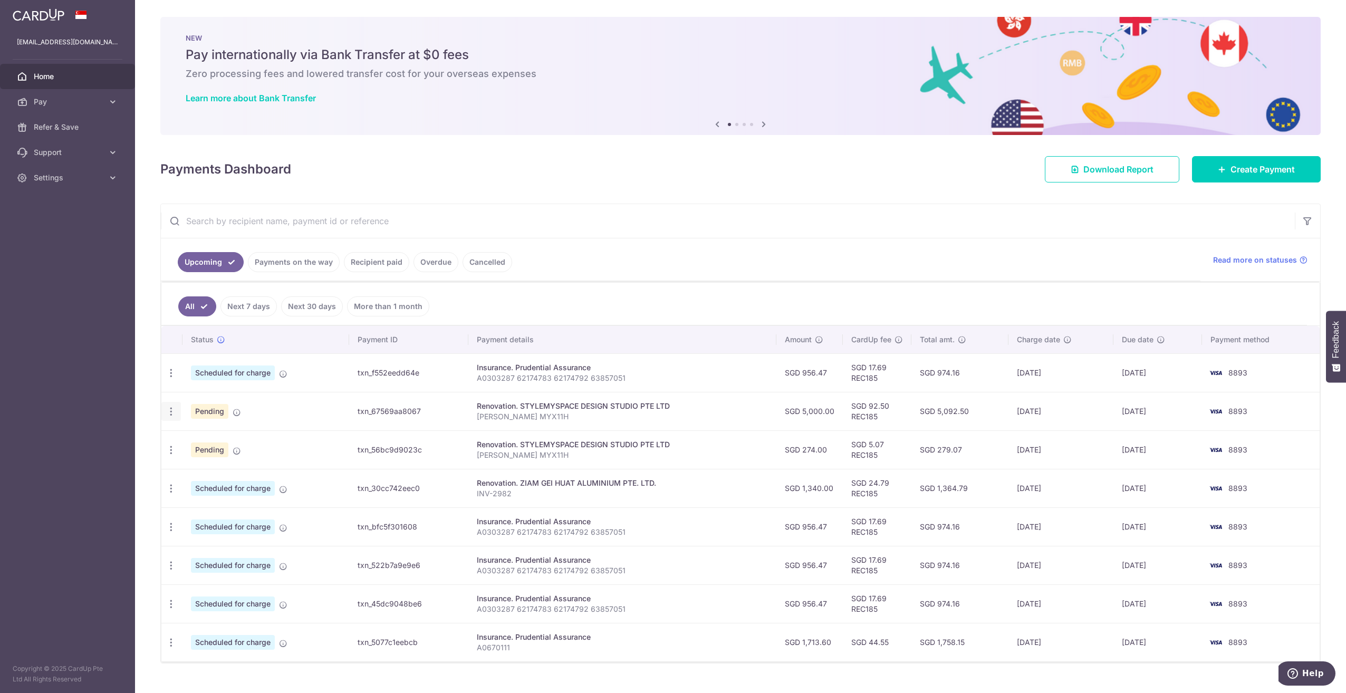
click at [174, 413] on icon "button" at bounding box center [171, 411] width 11 height 11
click at [240, 434] on span "Update payment" at bounding box center [227, 440] width 72 height 13
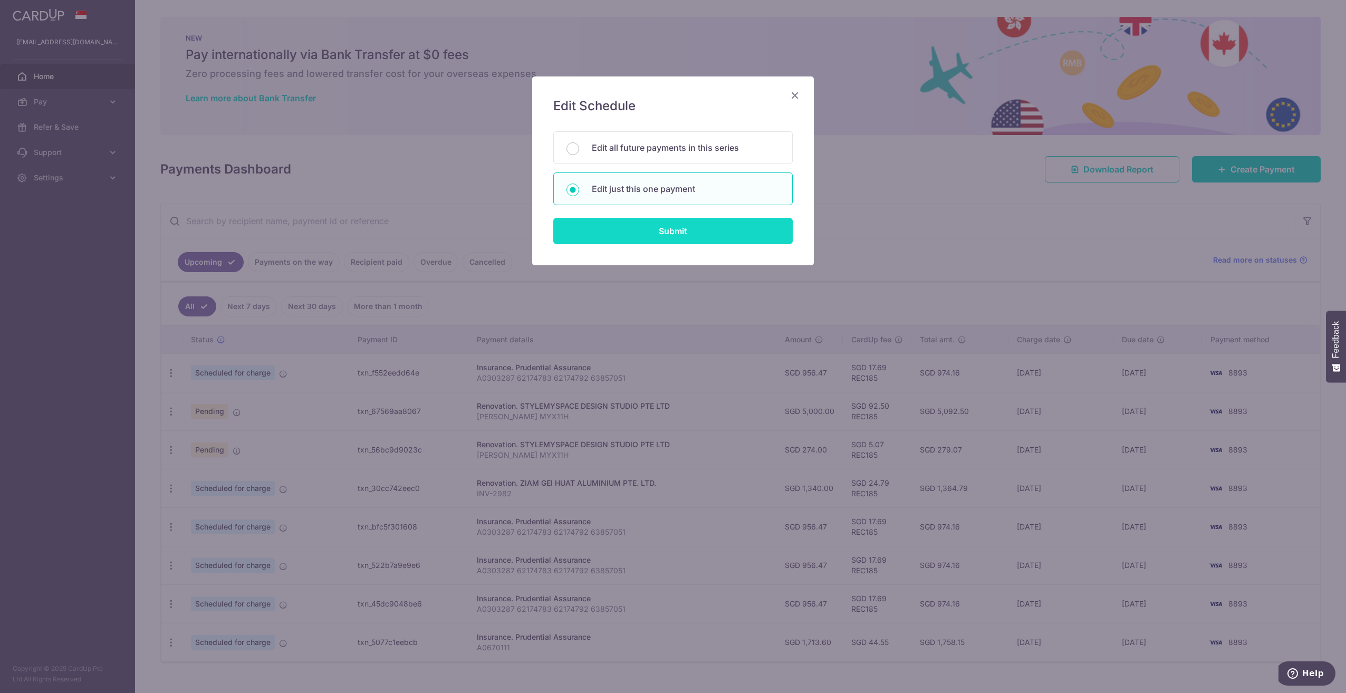
click at [768, 229] on input "Submit" at bounding box center [672, 231] width 239 height 26
radio input "true"
type input "5,000.00"
type input "[DATE]"
type input "[PERSON_NAME] MYX11H"
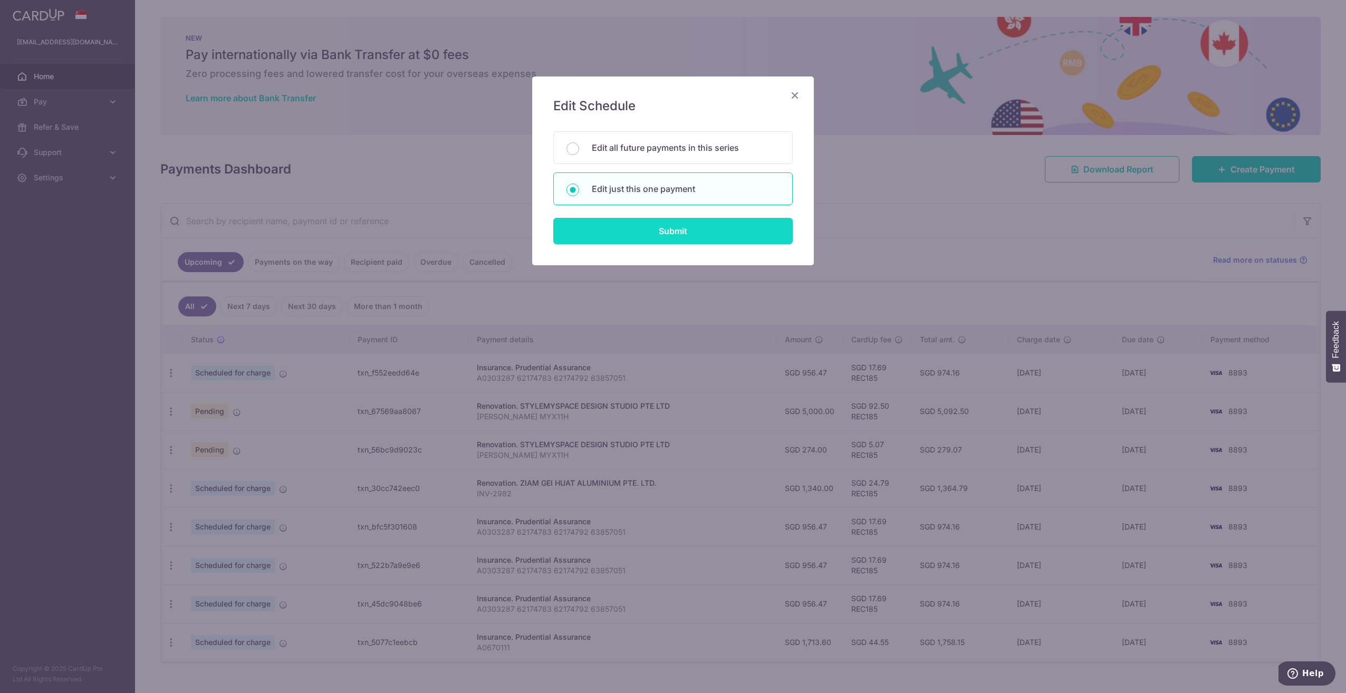
type input "VO"
type input "REC185"
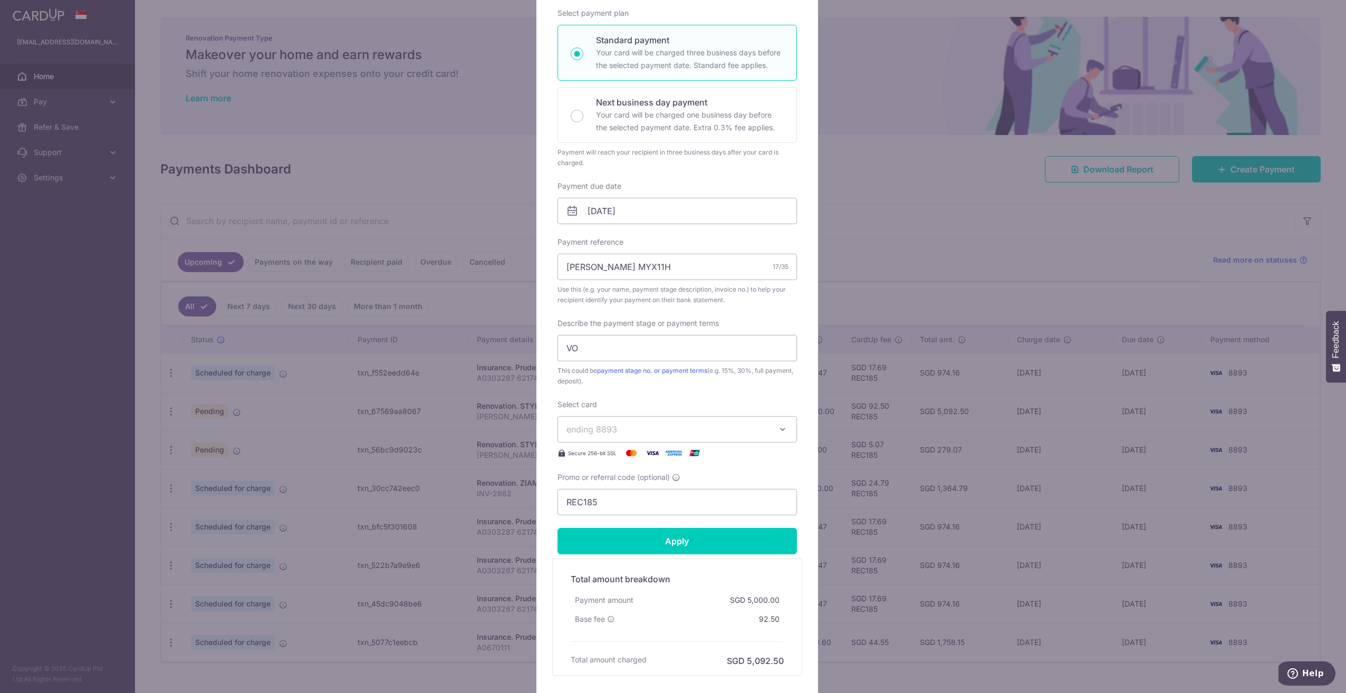
scroll to position [211, 0]
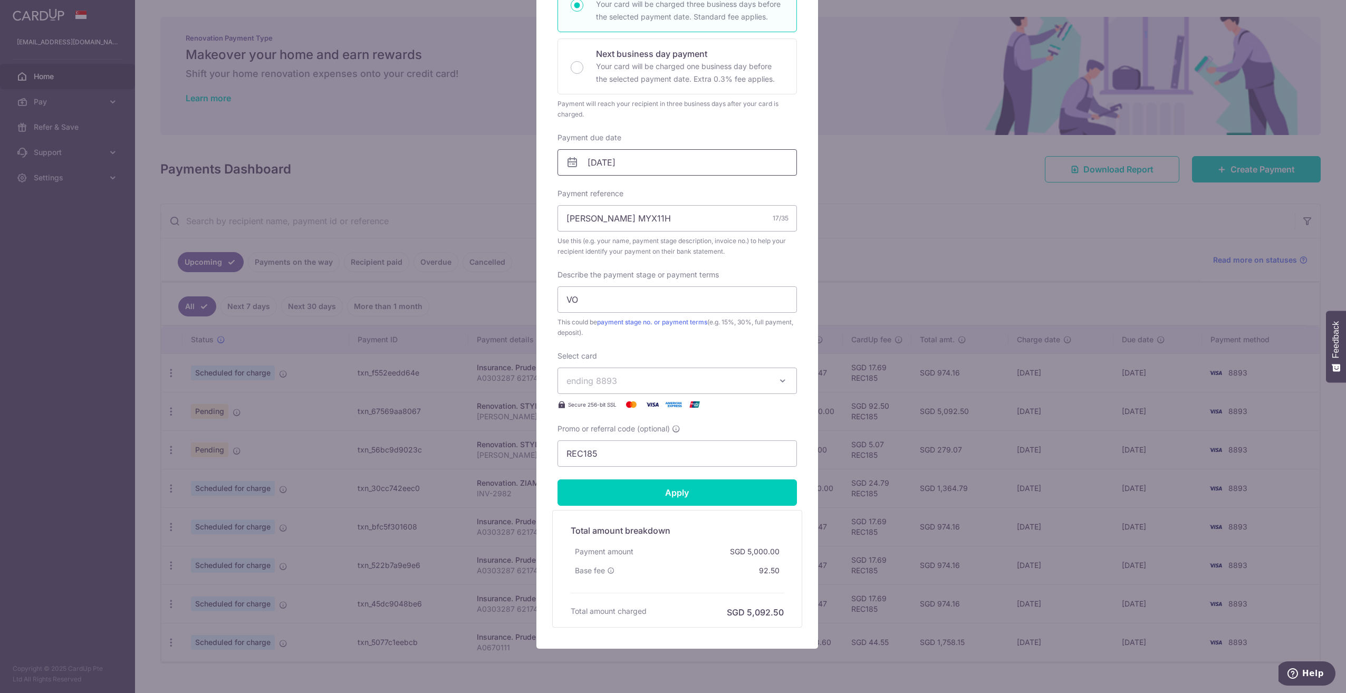
click at [643, 157] on input "[DATE]" at bounding box center [677, 162] width 239 height 26
click at [645, 264] on link "8" at bounding box center [638, 257] width 17 height 17
type input "[DATE]"
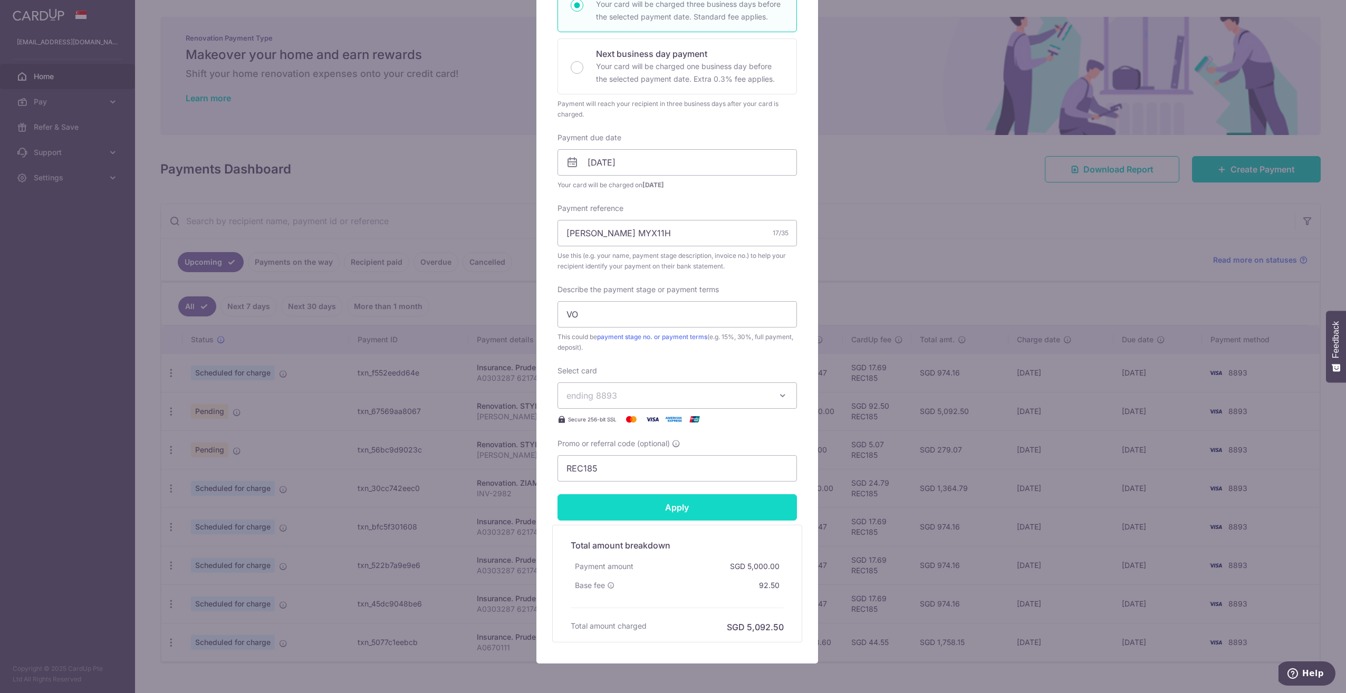
click at [705, 507] on input "Apply" at bounding box center [677, 507] width 239 height 26
type input "Successfully Applied"
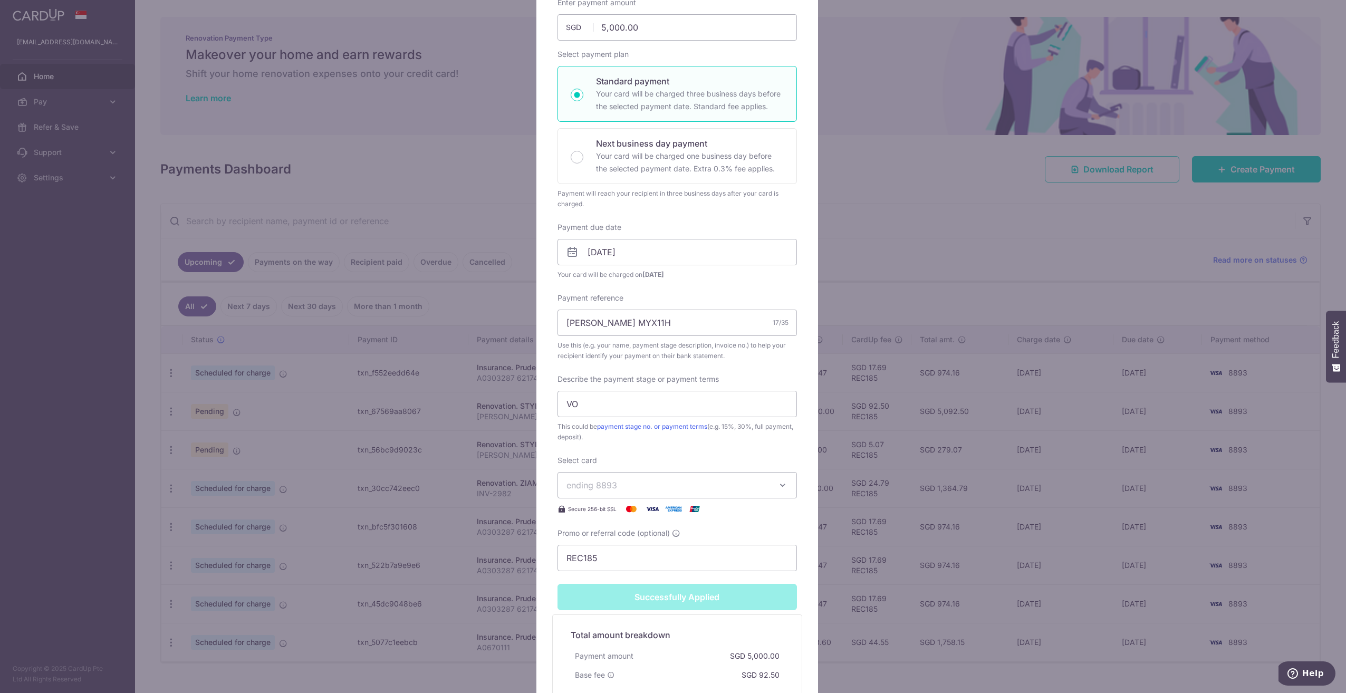
scroll to position [36, 0]
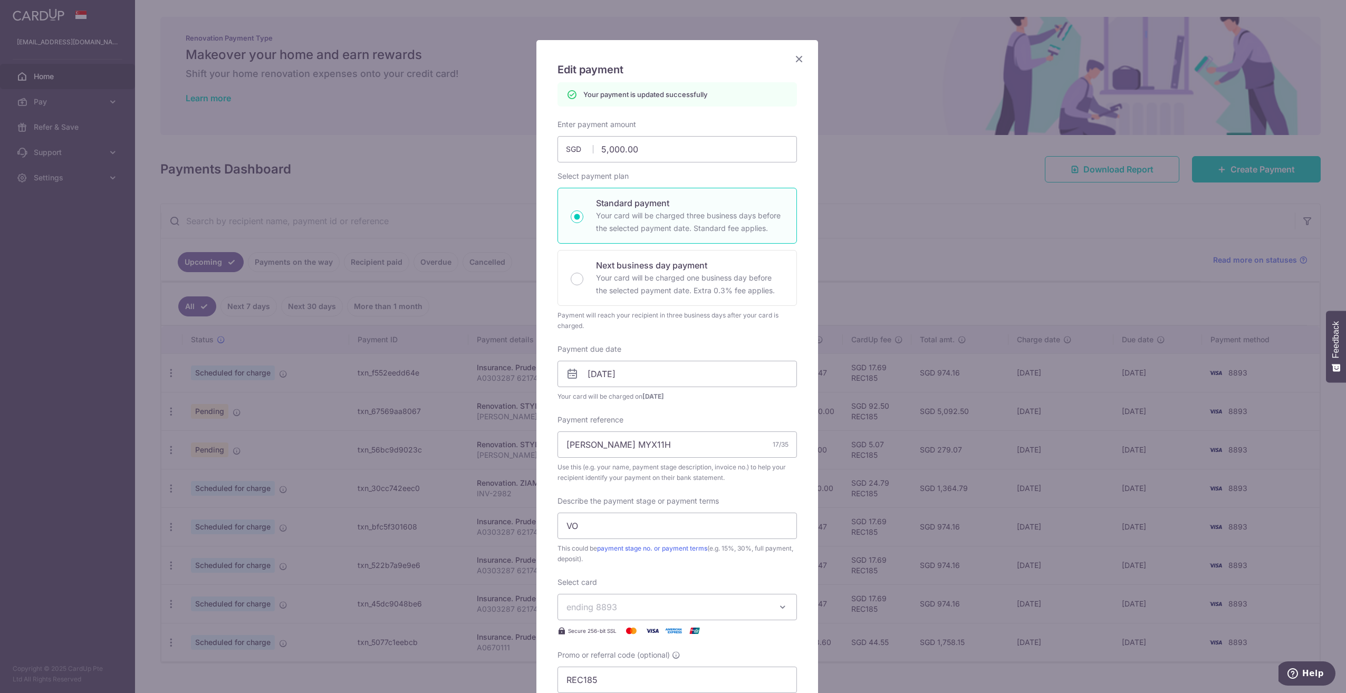
click at [793, 64] on icon "Close" at bounding box center [799, 58] width 13 height 13
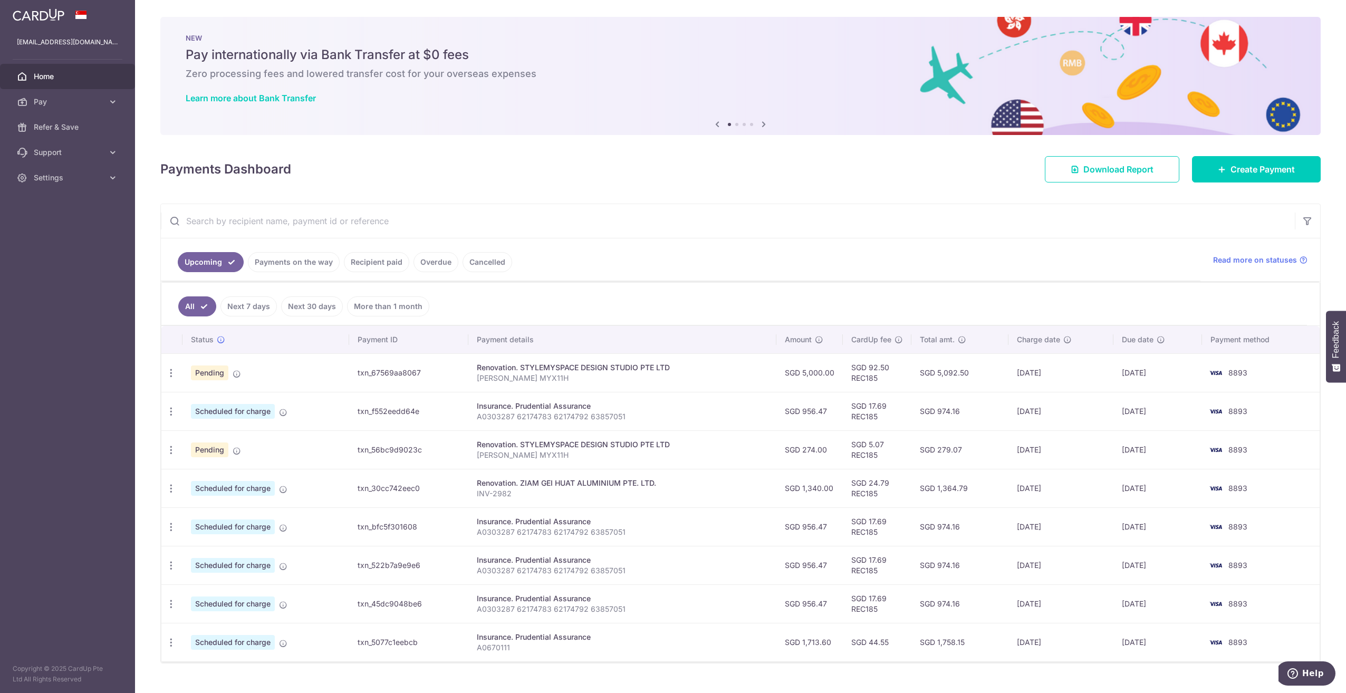
click at [708, 214] on input "text" at bounding box center [728, 221] width 1134 height 34
drag, startPoint x: 89, startPoint y: 530, endPoint x: 95, endPoint y: 506, distance: 23.9
click at [89, 530] on aside "[EMAIL_ADDRESS][DOMAIN_NAME] Home Pay Payments Recipients Cards Refer & Save Su…" at bounding box center [67, 346] width 135 height 693
